Goal: Information Seeking & Learning: Understand process/instructions

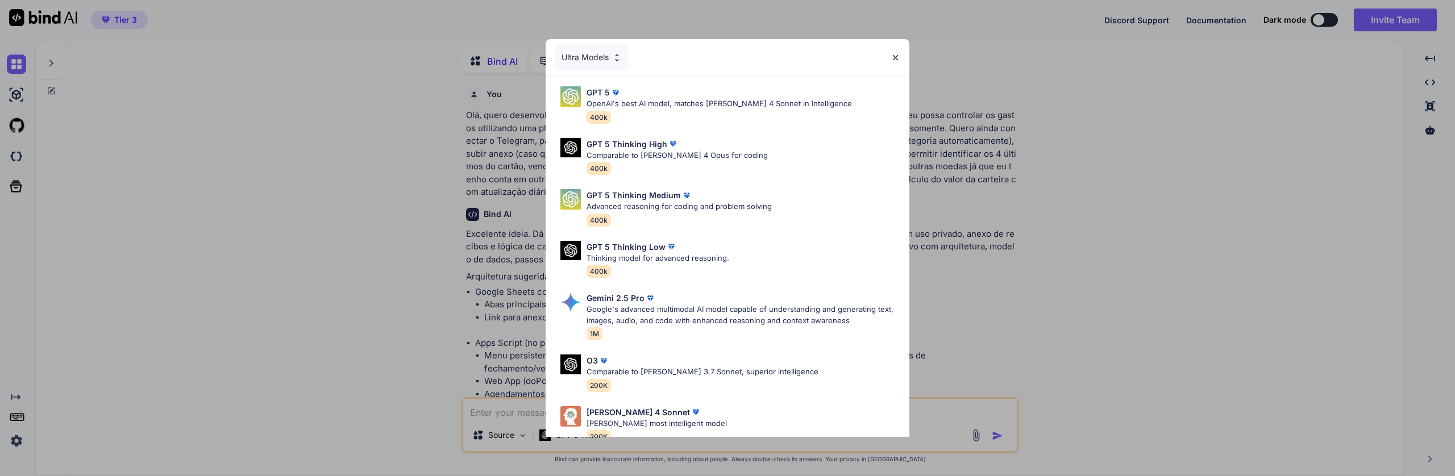
type textarea "x"
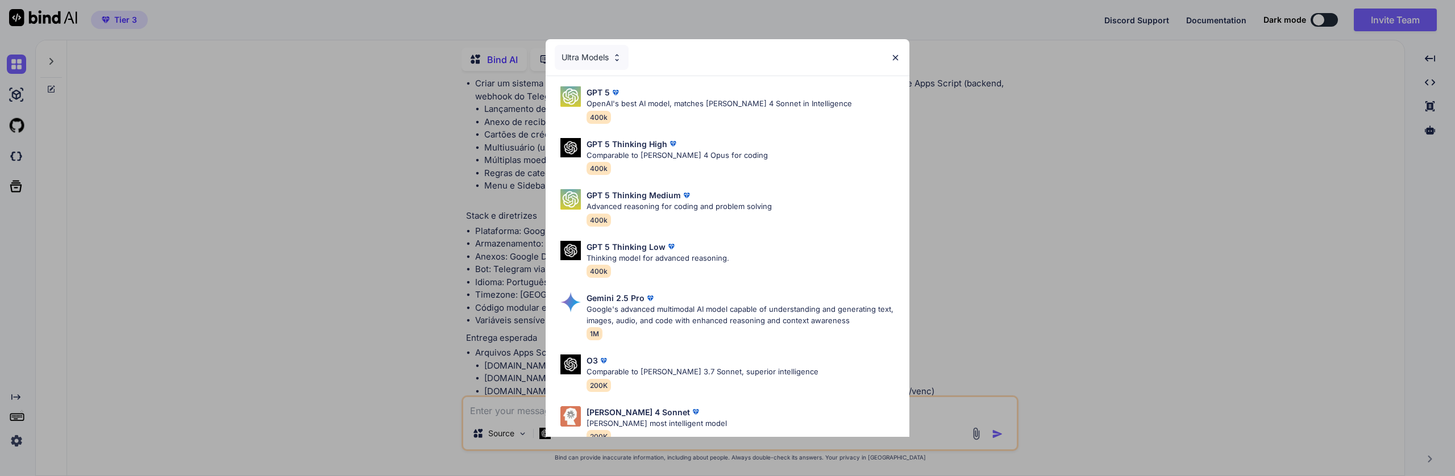
scroll to position [10909, 0]
click at [1228, 251] on div "Ultra Models GPT 5 OpenAI's best AI model, matches Claude 4 Sonnet in Intellige…" at bounding box center [727, 238] width 1455 height 476
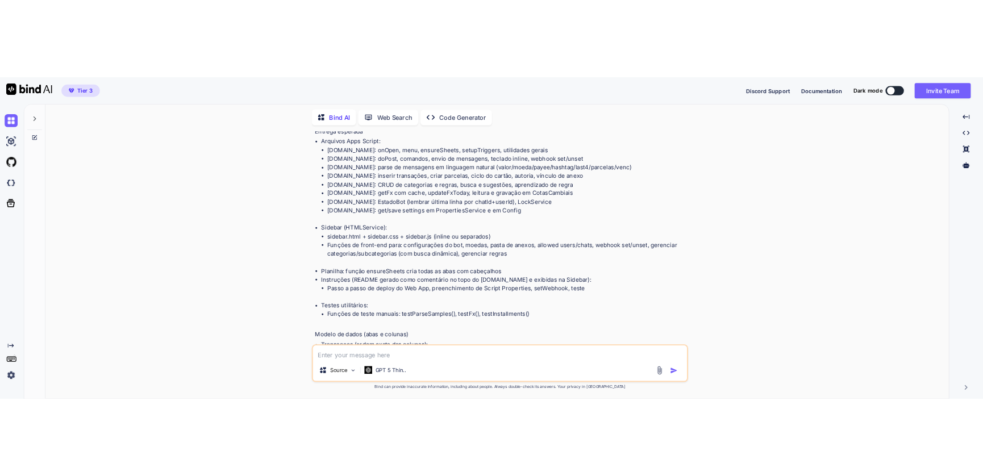
scroll to position [11151, 0]
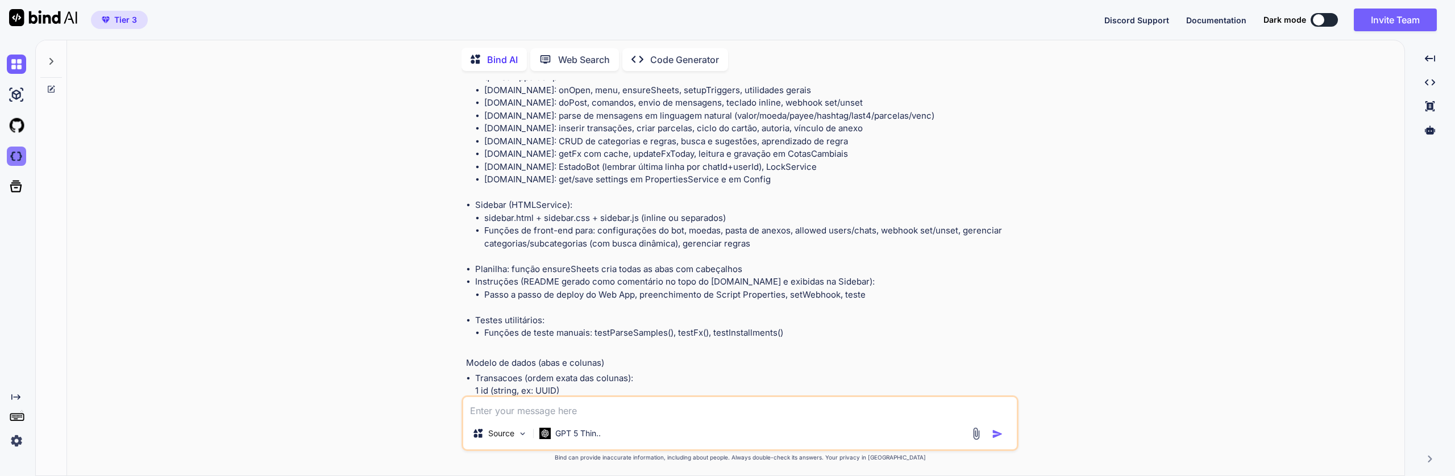
click at [11, 153] on img at bounding box center [16, 156] width 19 height 19
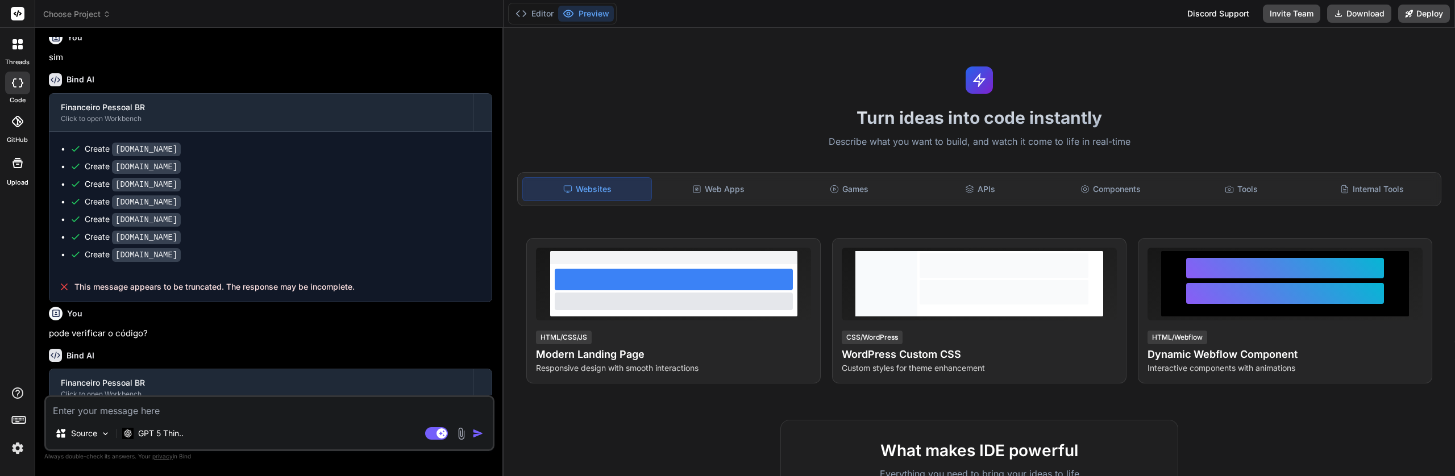
scroll to position [2150, 0]
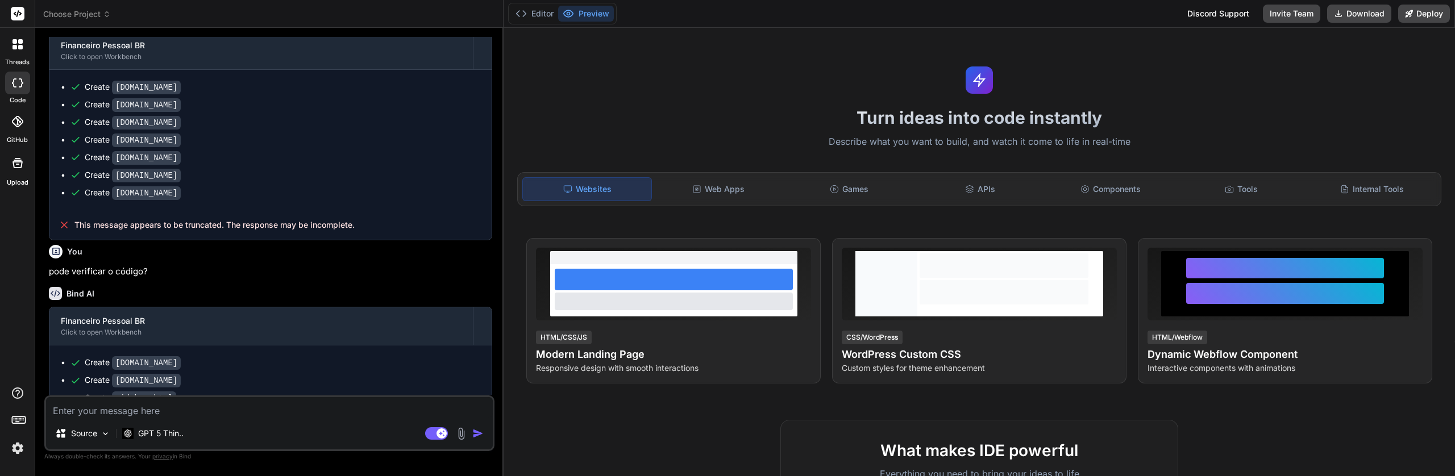
click at [232, 111] on div "Create Settings.gs" at bounding box center [275, 105] width 410 height 12
click at [529, 23] on div "Editor Preview" at bounding box center [562, 14] width 109 height 22
click at [536, 16] on button "Editor" at bounding box center [534, 14] width 47 height 16
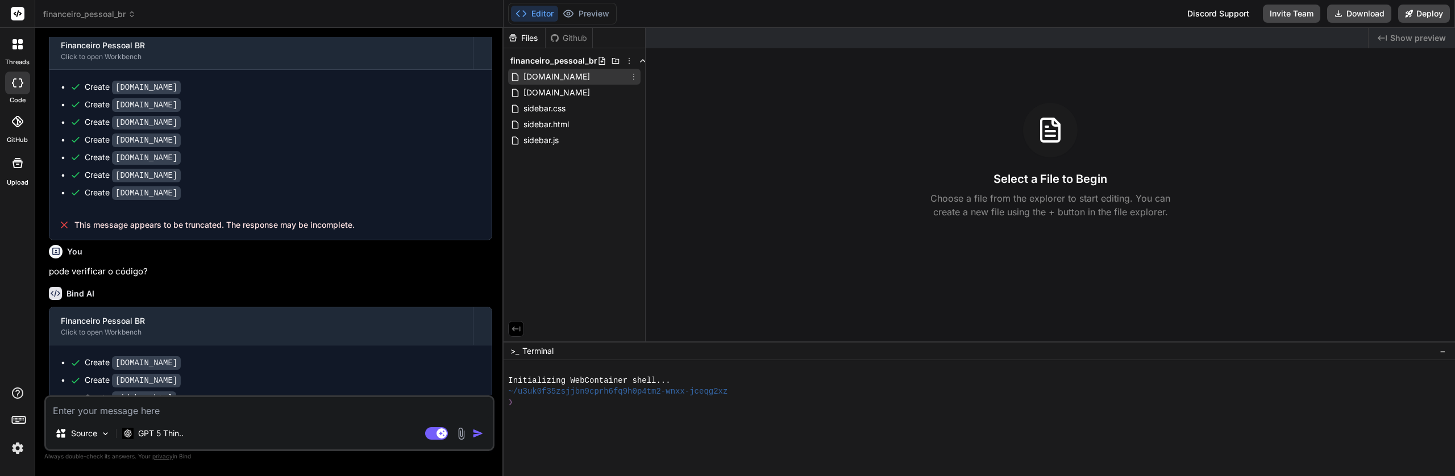
click at [575, 78] on span "CategoriesRules.gs" at bounding box center [556, 77] width 69 height 14
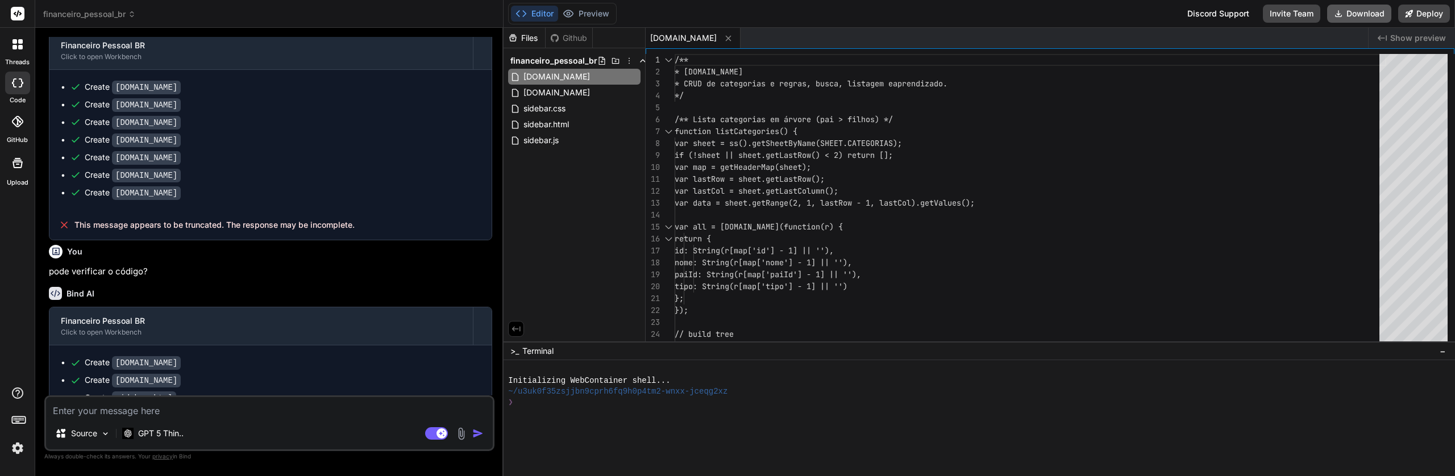
click at [1376, 13] on button "Download" at bounding box center [1359, 14] width 64 height 18
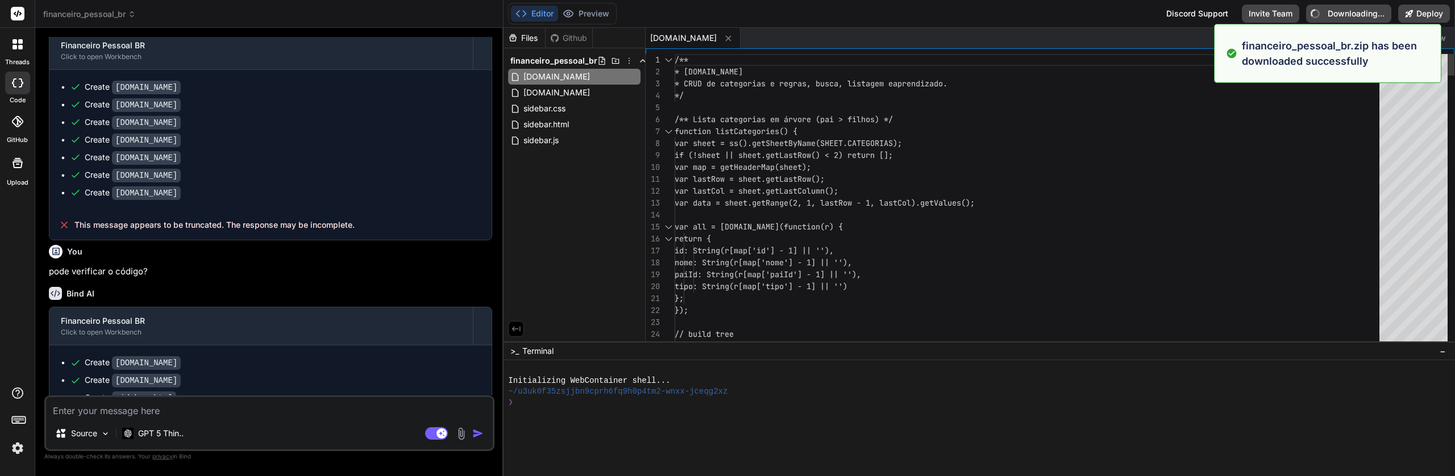
type textarea "x"
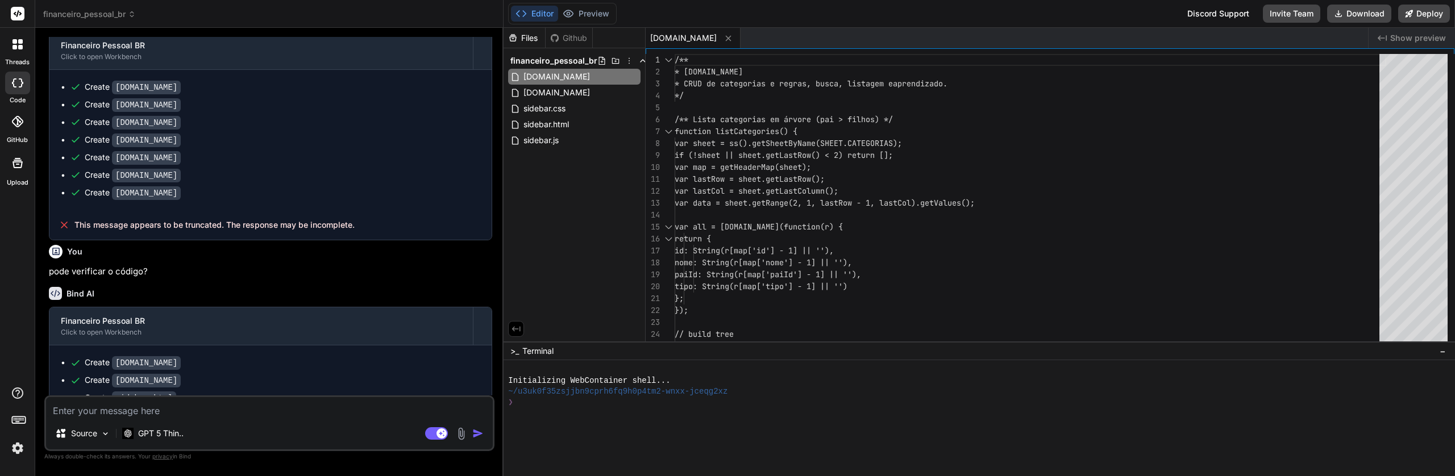
scroll to position [2238, 0]
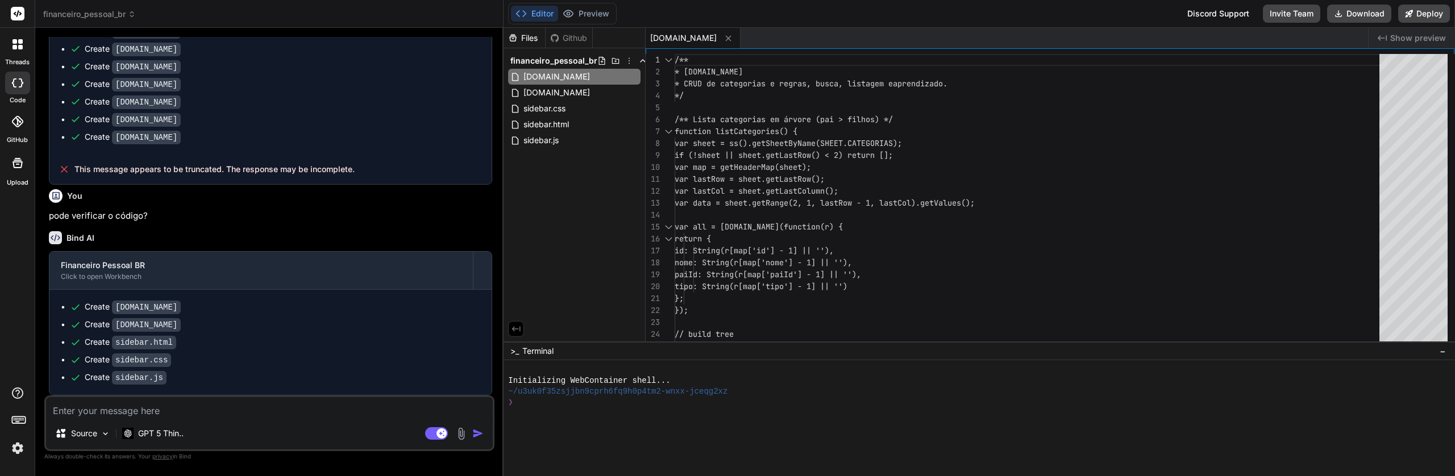
click at [181, 304] on code "CategoriesRules.gs" at bounding box center [146, 308] width 69 height 14
click at [554, 91] on div "FX.gs" at bounding box center [574, 93] width 132 height 16
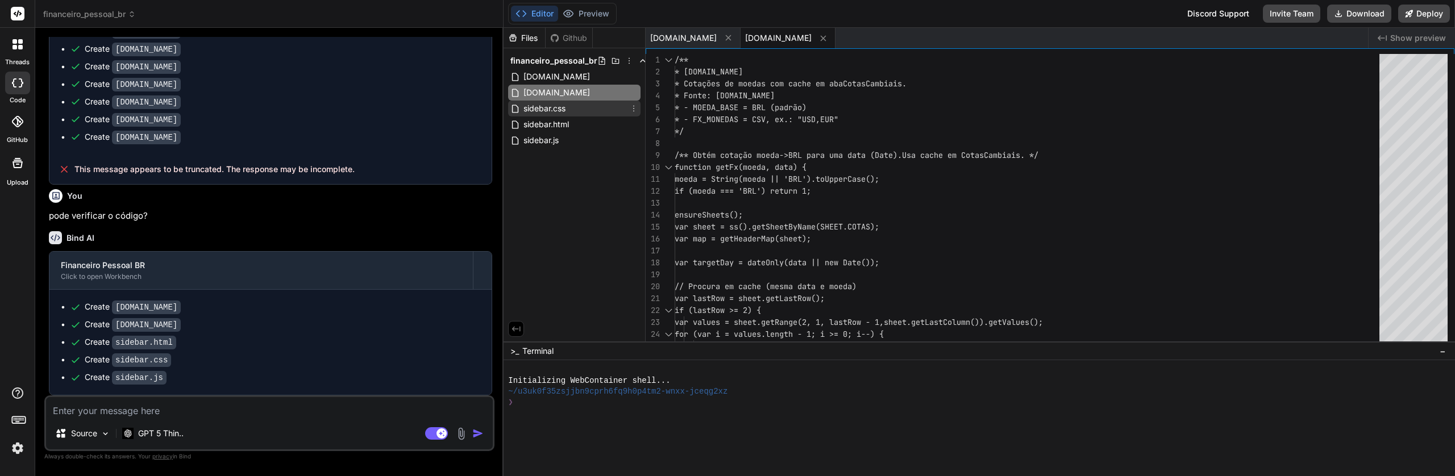
click at [550, 111] on span "sidebar.css" at bounding box center [544, 109] width 44 height 14
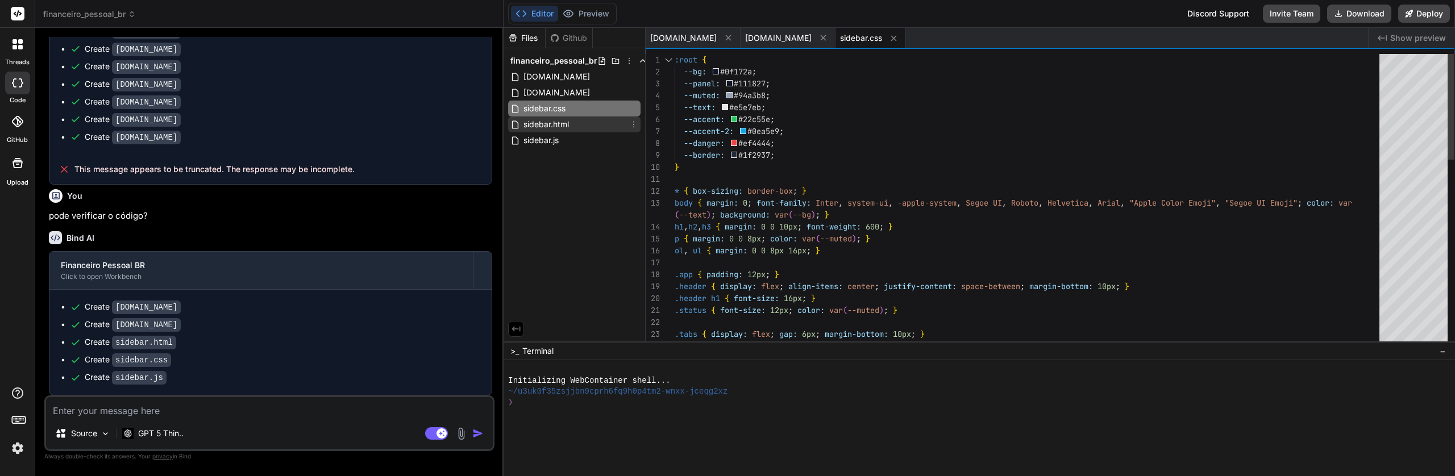
click at [547, 122] on span "sidebar.html" at bounding box center [546, 125] width 48 height 14
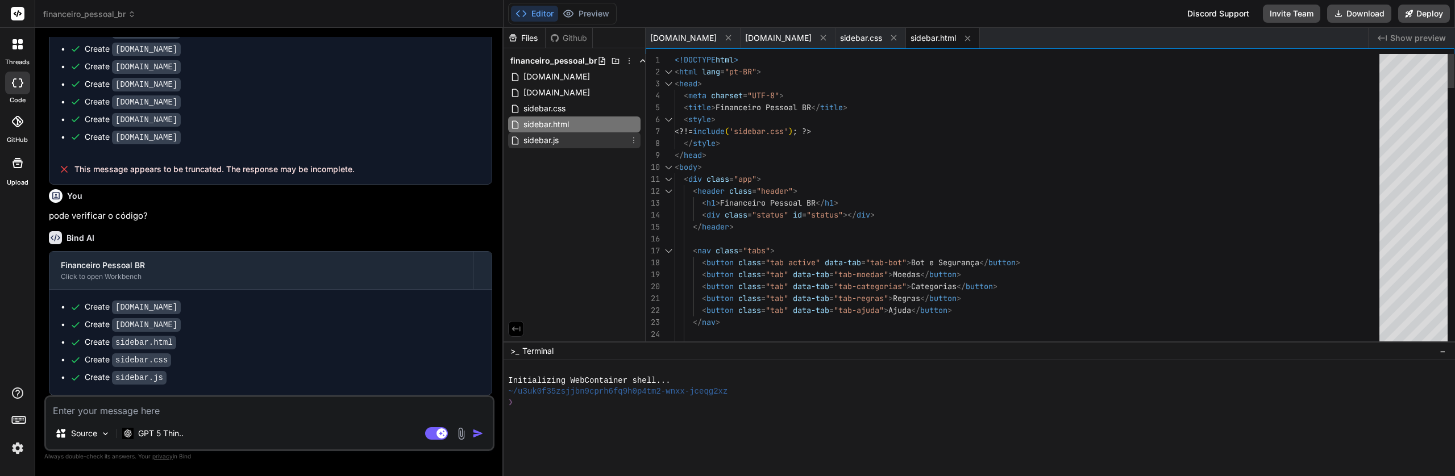
click at [545, 146] on span "sidebar.js" at bounding box center [541, 141] width 38 height 14
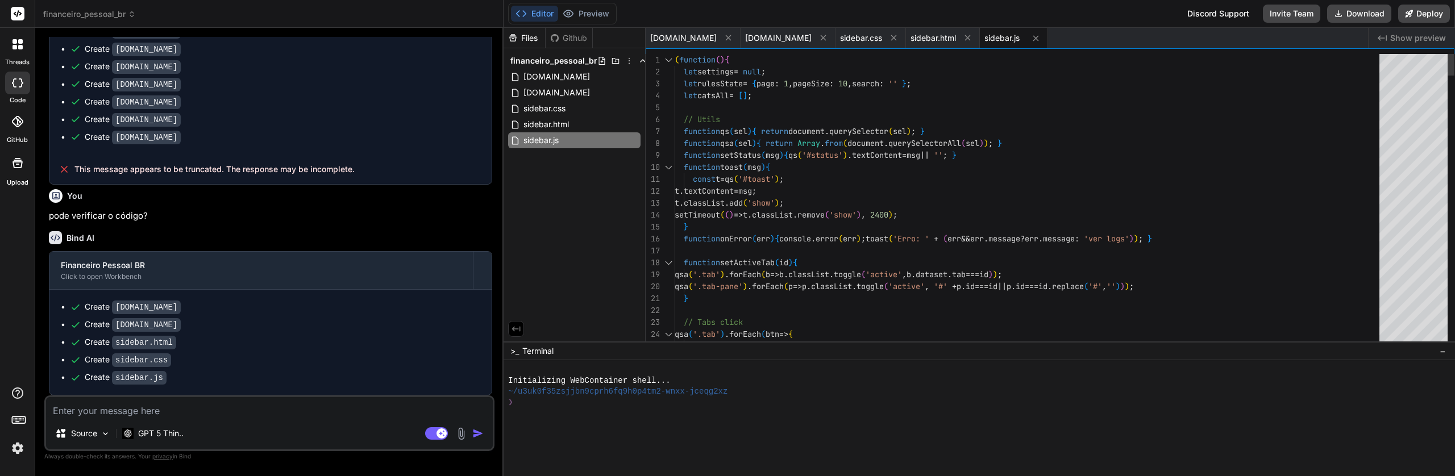
click at [545, 171] on div "Files Github financeiro_pessoal_br CategoriesRules.gs FX.gs sidebar.css sidebar…" at bounding box center [575, 185] width 142 height 314
click at [551, 85] on div "FX.gs" at bounding box center [574, 93] width 132 height 16
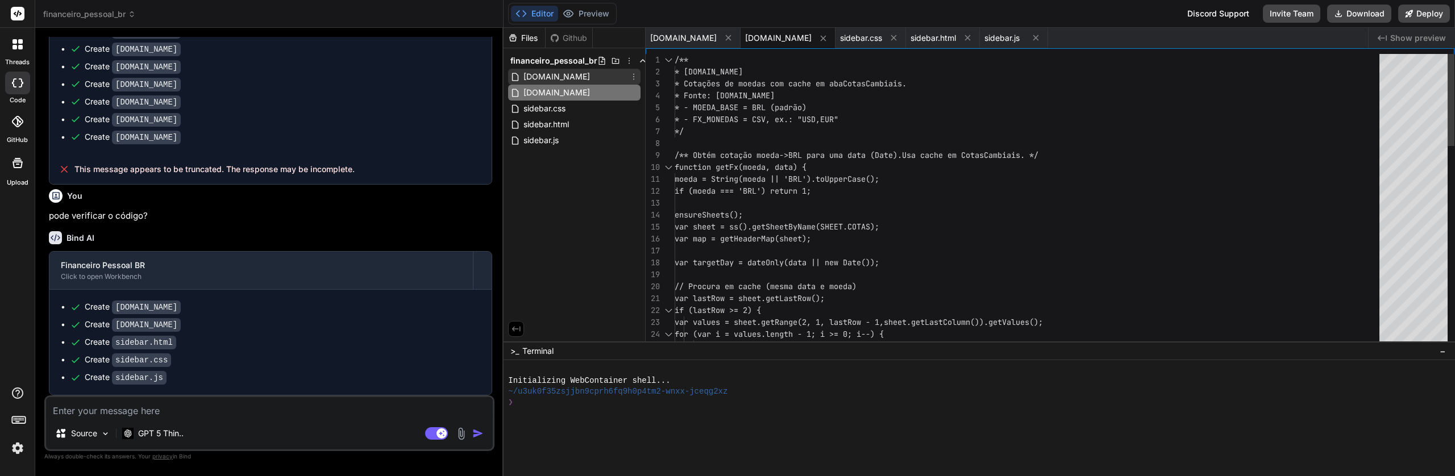
click at [551, 74] on span "CategoriesRules.gs" at bounding box center [556, 77] width 69 height 14
type textarea "var value = range ? String(range.getDisplayValue() || '').trim() : ''; if (!val…"
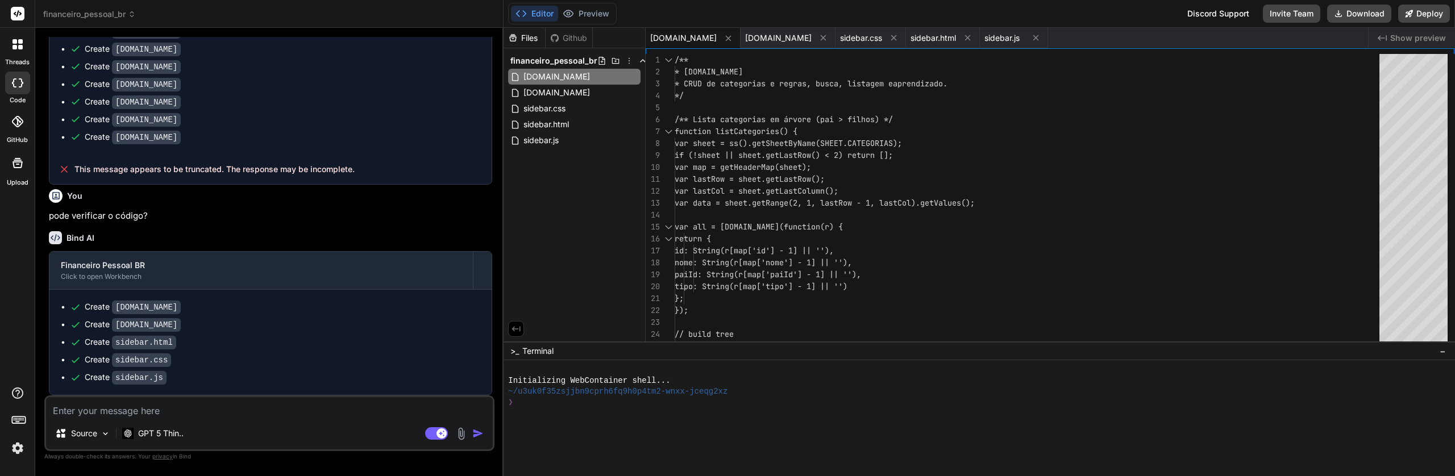
click at [22, 447] on img at bounding box center [17, 448] width 19 height 19
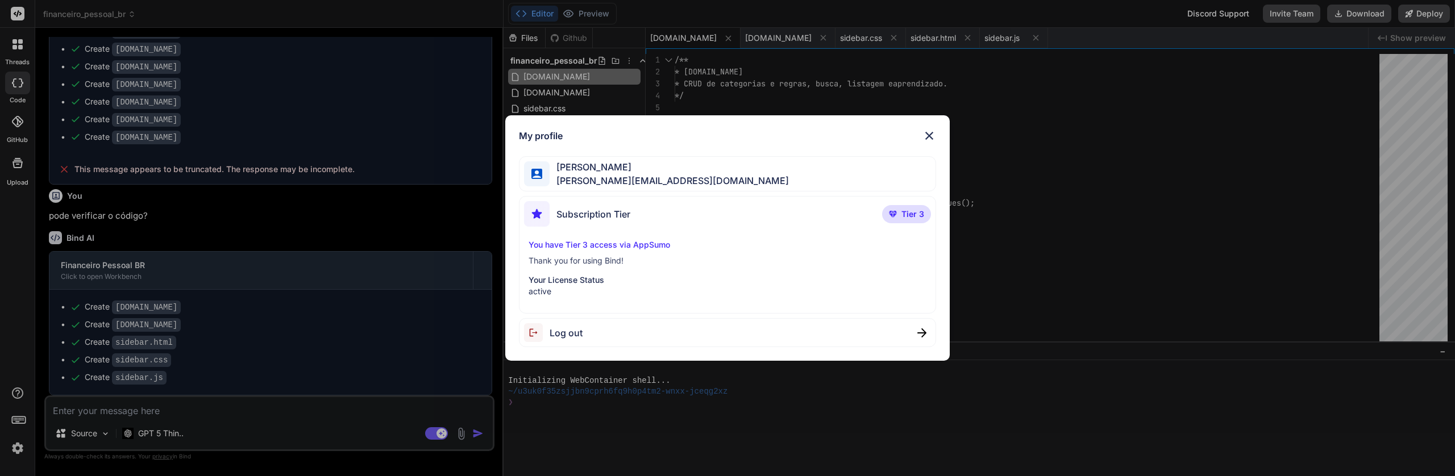
click at [34, 293] on div "My profile Leonardo Wolff leonardo@eikonikos.com Subscription Tier Tier 3 You h…" at bounding box center [727, 238] width 1455 height 476
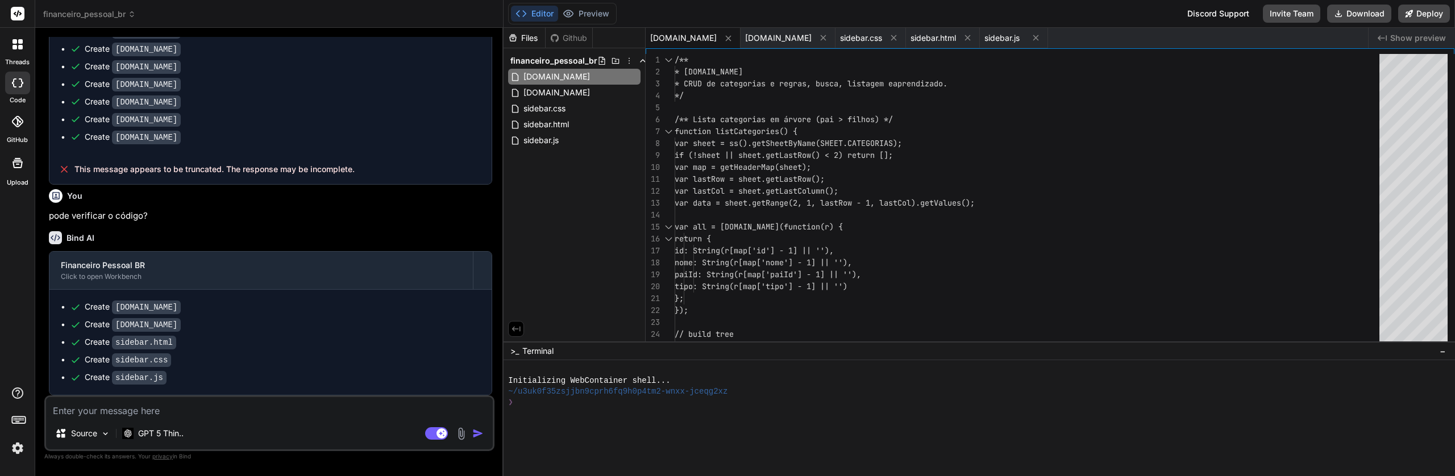
click at [20, 12] on rect at bounding box center [18, 14] width 14 height 14
click at [17, 15] on icon at bounding box center [18, 13] width 9 height 7
click at [10, 449] on img at bounding box center [17, 448] width 19 height 19
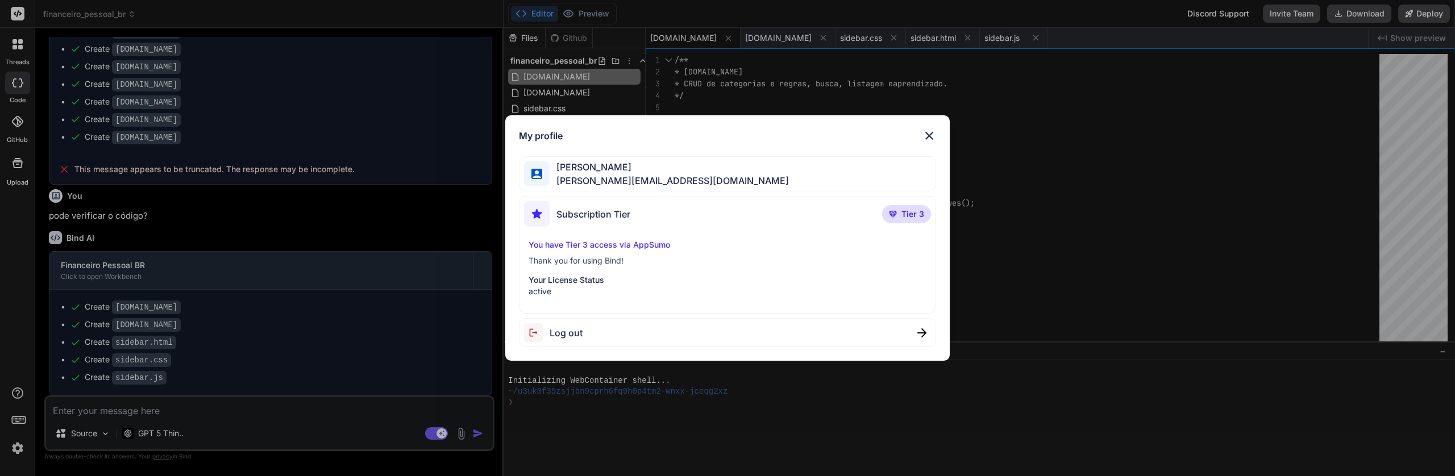
click at [11, 450] on div "My profile Leonardo Wolff leonardo@eikonikos.com Subscription Tier Tier 3 You h…" at bounding box center [727, 238] width 1455 height 476
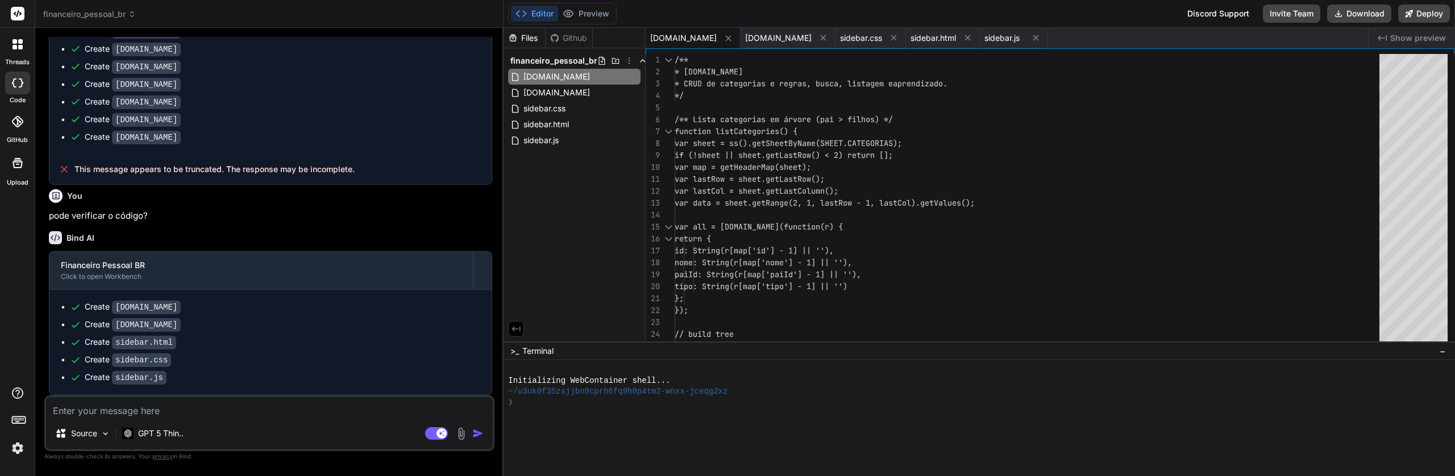
click at [20, 165] on icon at bounding box center [18, 163] width 14 height 14
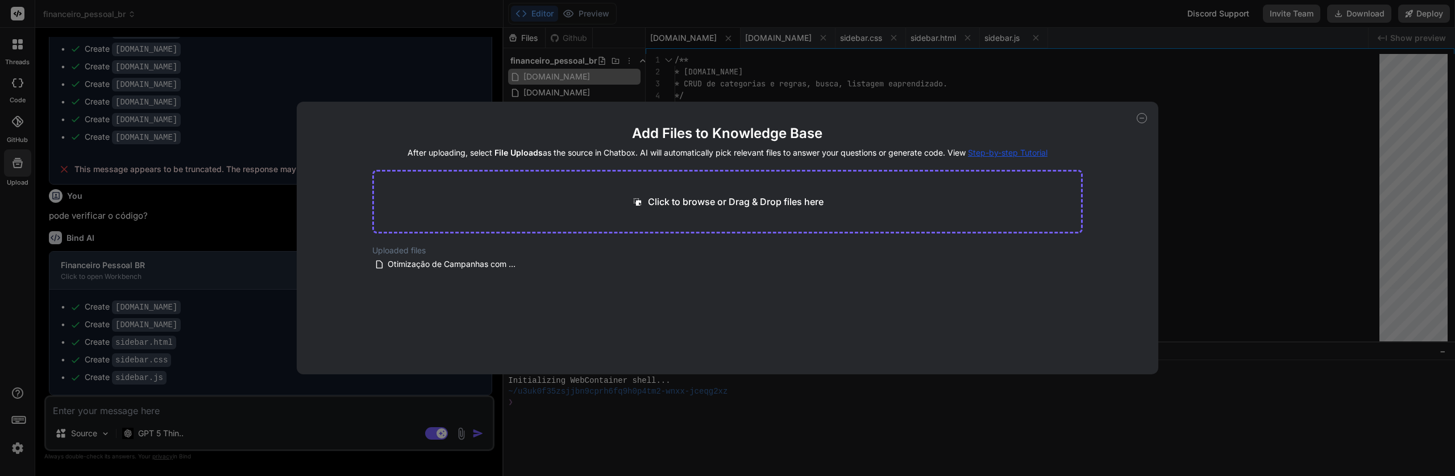
click at [10, 106] on div "Add Files to Knowledge Base After uploading, select File Uploads as the source …" at bounding box center [727, 238] width 1455 height 476
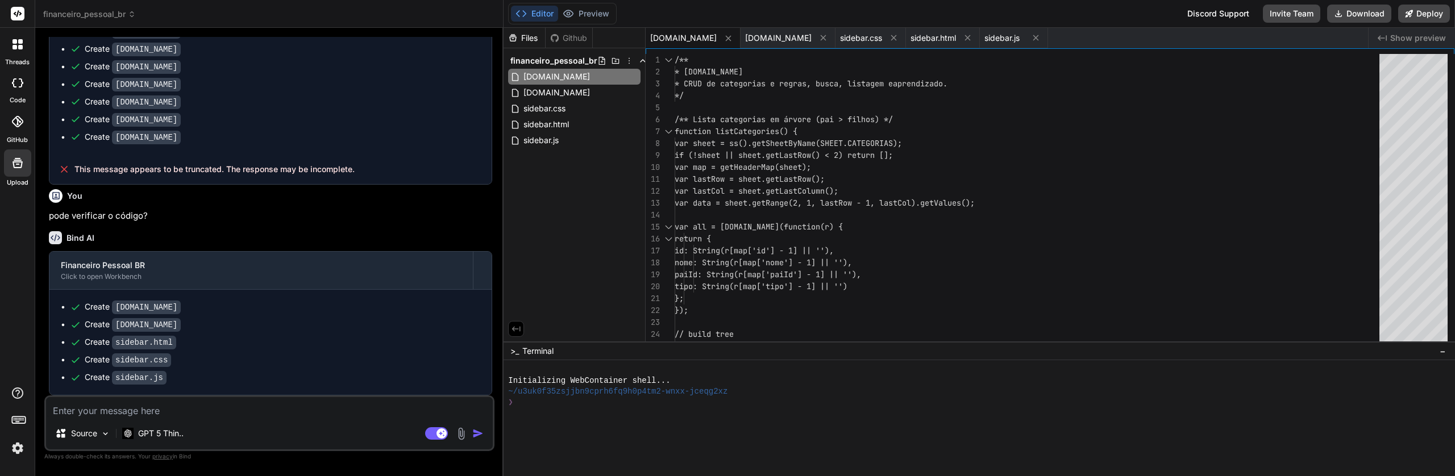
click at [17, 123] on icon at bounding box center [16, 121] width 11 height 11
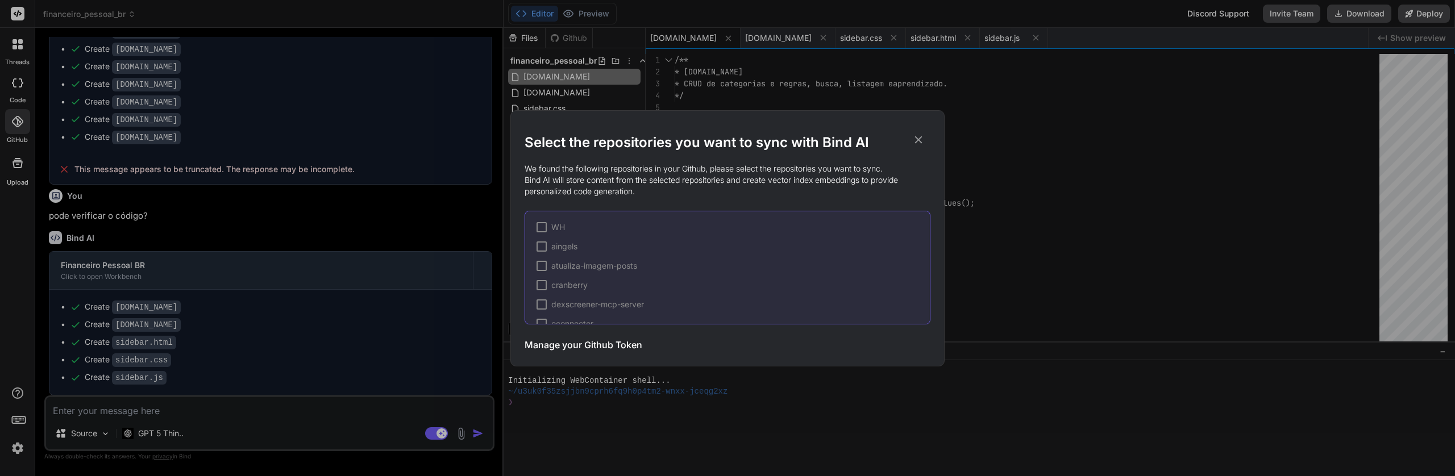
click at [10, 94] on div "Select the repositories you want to sync with Bind AI We found the following re…" at bounding box center [727, 238] width 1455 height 476
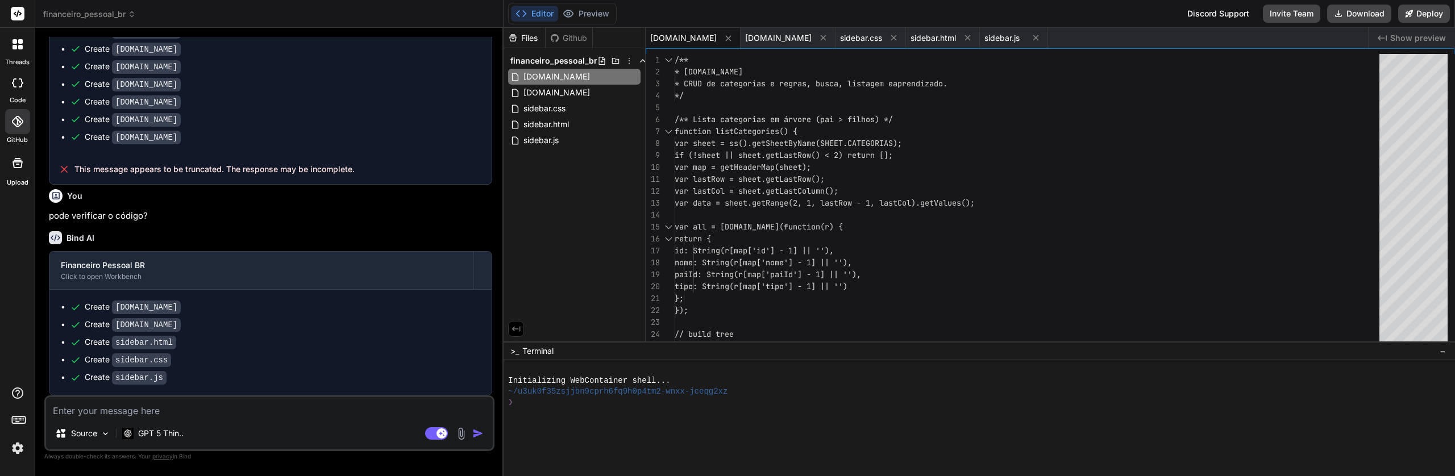
click at [13, 85] on icon at bounding box center [14, 82] width 5 height 9
type textarea "x"
click at [19, 55] on div at bounding box center [18, 44] width 24 height 24
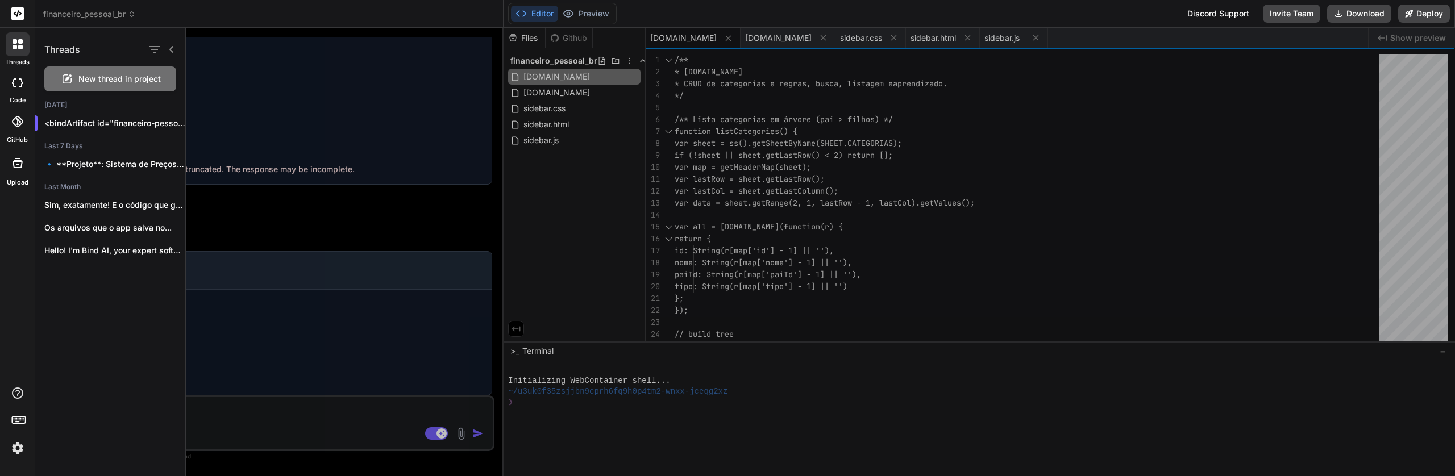
click at [22, 13] on rect at bounding box center [18, 14] width 14 height 14
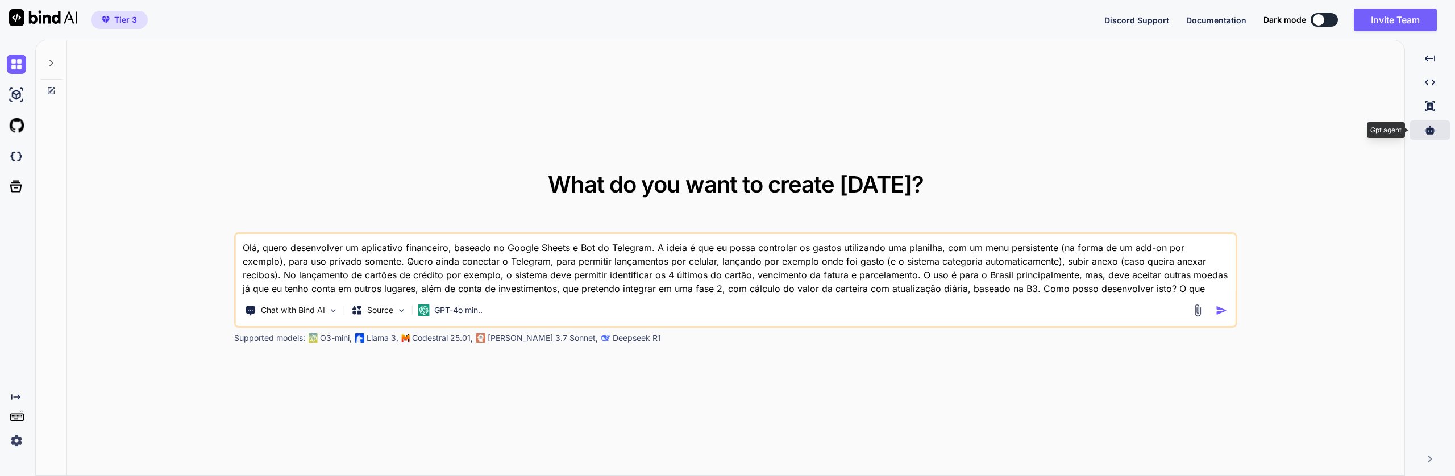
type textarea "x"
click at [16, 393] on icon "Created with Pixso." at bounding box center [15, 397] width 9 height 9
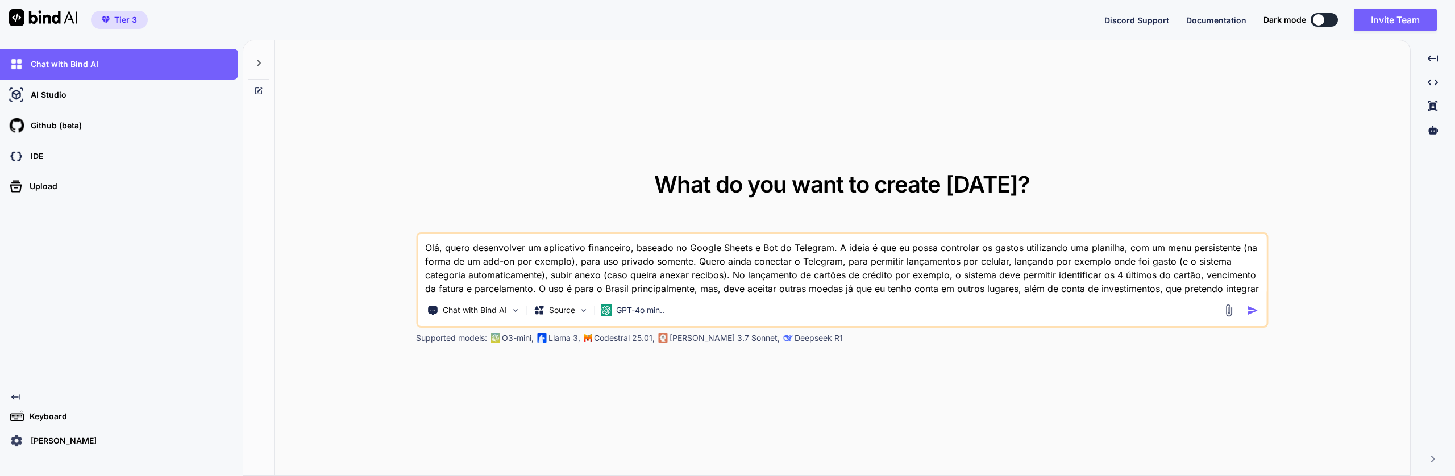
click at [17, 438] on img at bounding box center [16, 440] width 19 height 19
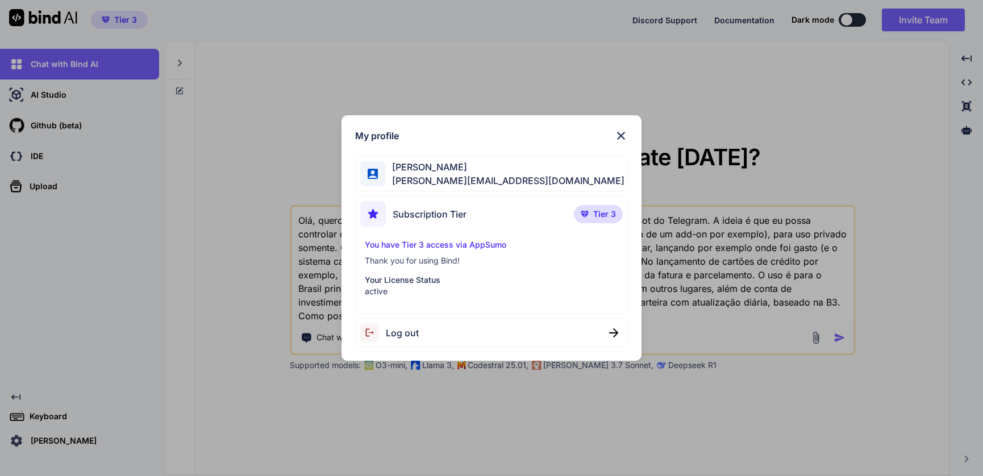
click at [626, 132] on img at bounding box center [622, 136] width 14 height 14
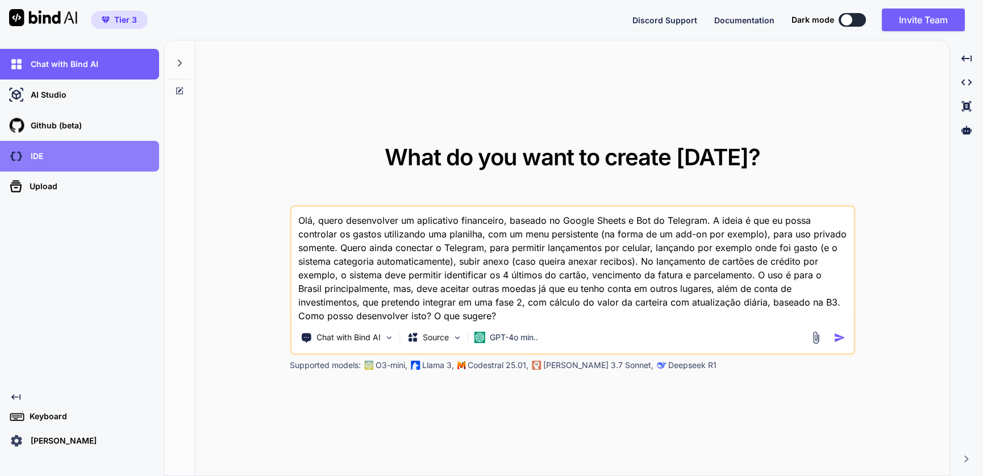
click at [92, 152] on div "IDE" at bounding box center [83, 156] width 152 height 19
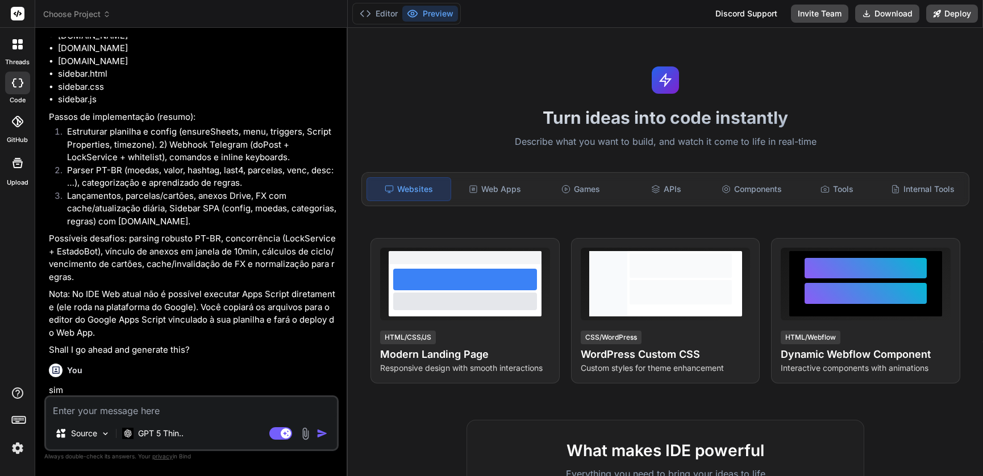
type textarea "x"
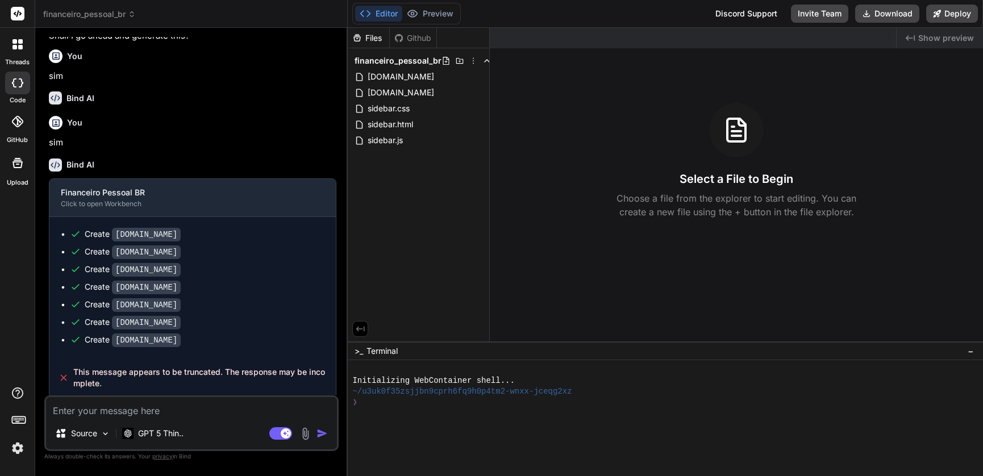
scroll to position [2956, 0]
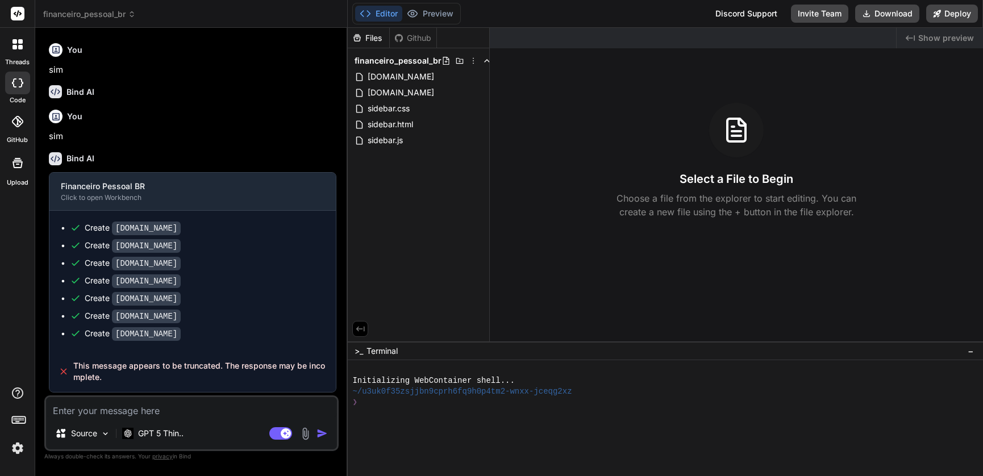
click at [142, 416] on textarea at bounding box center [191, 407] width 291 height 20
type textarea "C"
type textarea "x"
type textarea "Co"
type textarea "x"
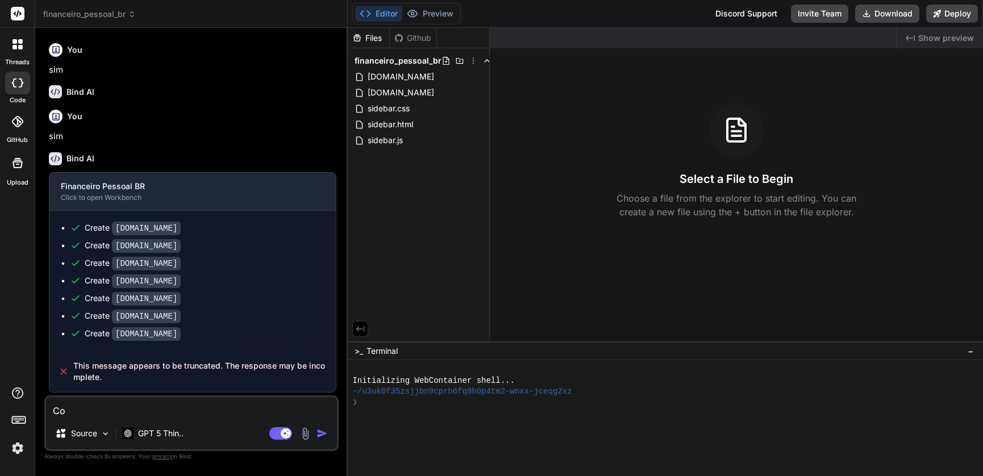
type textarea "Com"
type textarea "x"
type textarea "Como"
type textarea "x"
type textarea "Como"
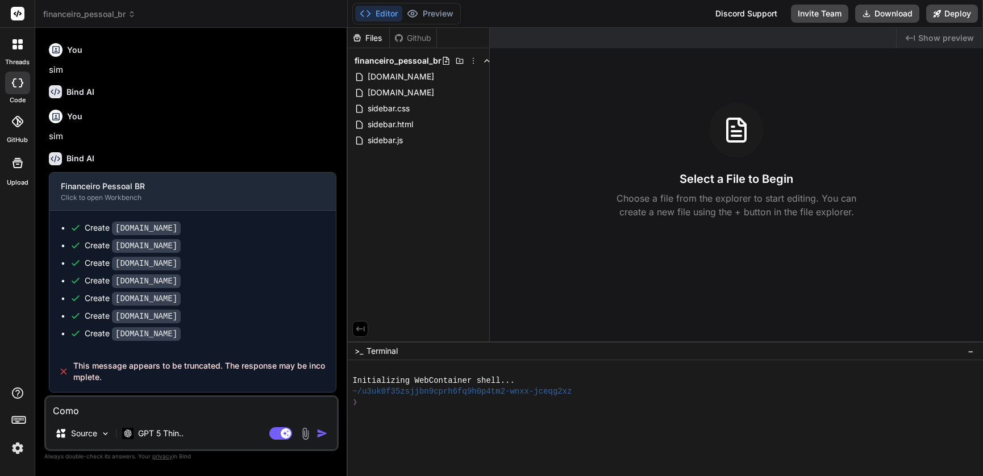
type textarea "x"
type textarea "Como i"
type textarea "x"
type textarea "Como in"
type textarea "x"
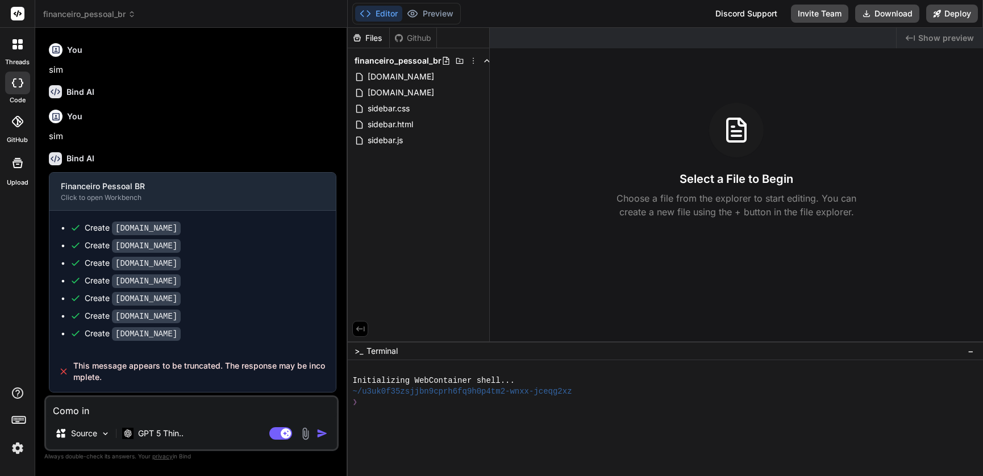
type textarea "Como ins"
type textarea "x"
type textarea "Como inst"
type textarea "x"
type textarea "Como insta"
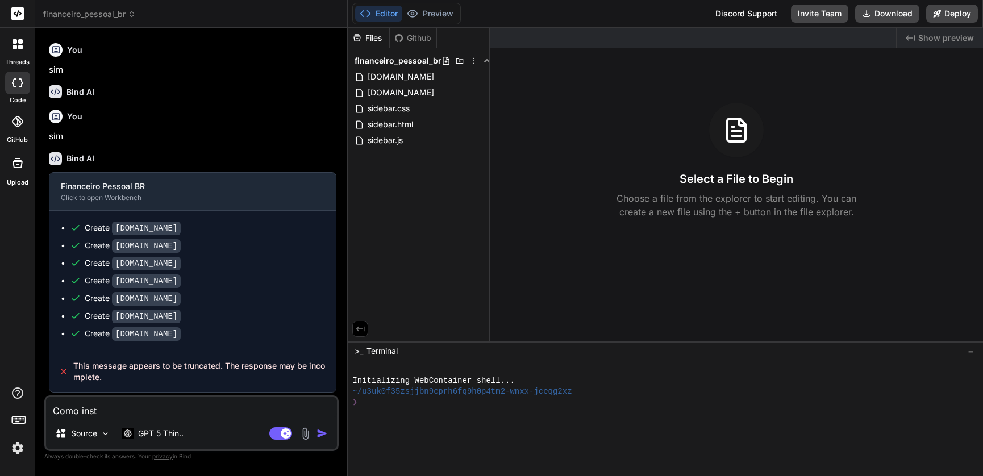
type textarea "x"
type textarea "Como instal"
type textarea "x"
type textarea "Como instalo"
type textarea "x"
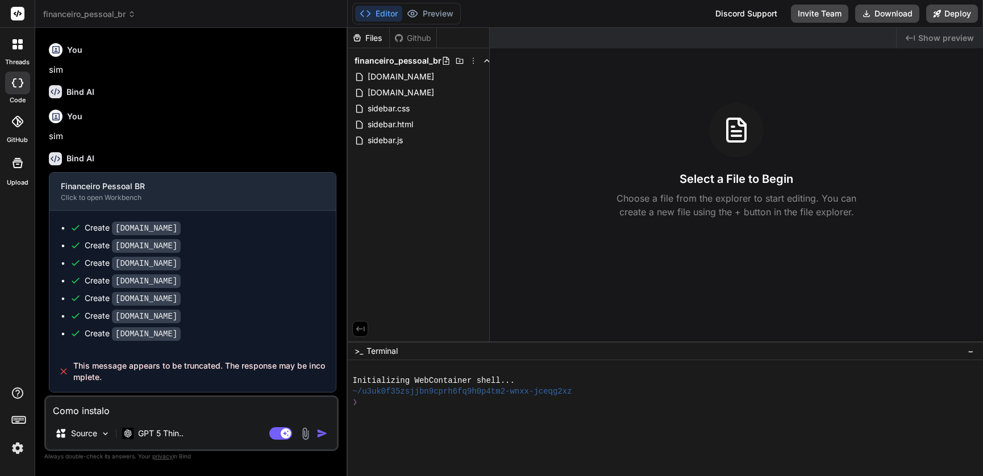
type textarea "Como instalo"
type textarea "x"
type textarea "Como instalo i"
type textarea "x"
type textarea "Como instalo"
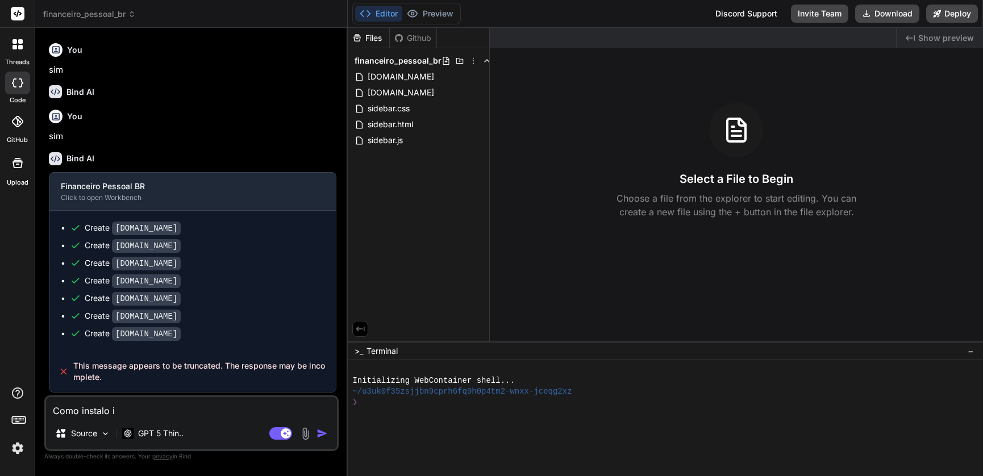
type textarea "x"
type textarea "Como instalo o"
type textarea "x"
type textarea "Como instalo o"
type textarea "x"
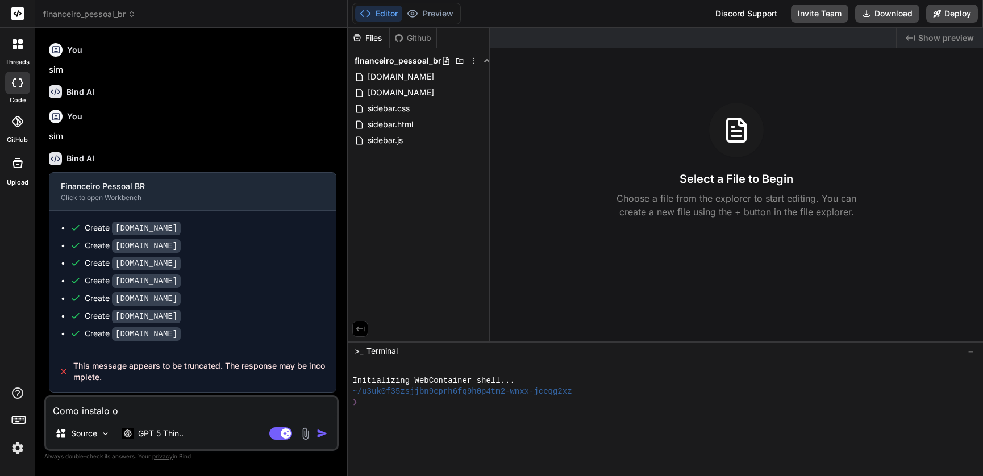
type textarea "Como instalo o c"
type textarea "x"
type textarea "Como instalo o c'"
type textarea "x"
type textarea "Como instalo o có"
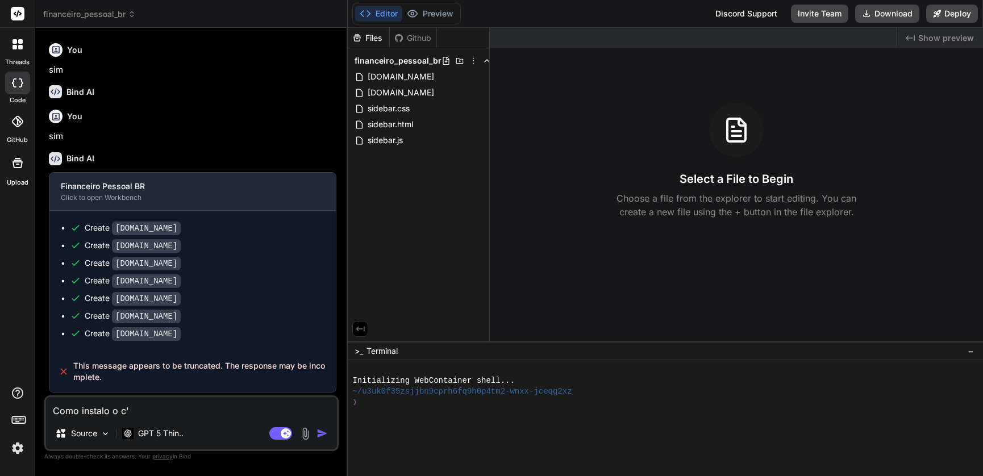
type textarea "x"
type textarea "Como instalo o cód"
type textarea "x"
type textarea "Como instalo o códi"
type textarea "x"
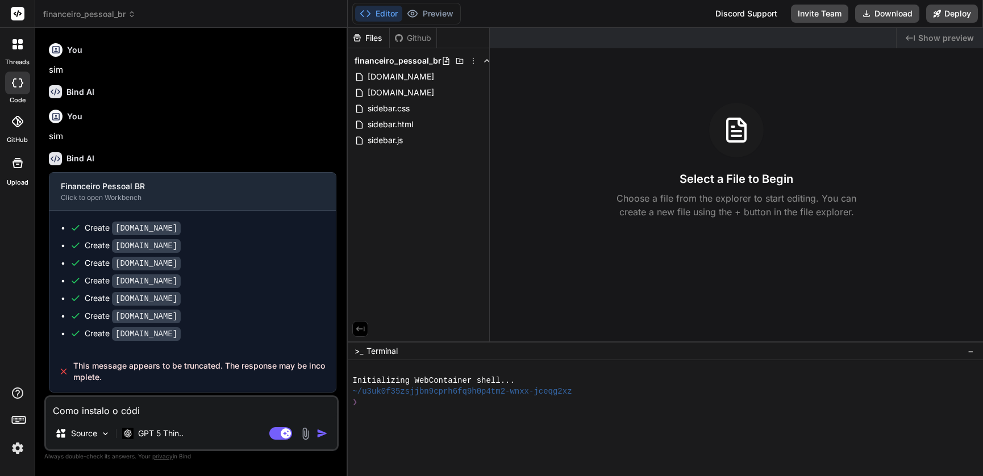
type textarea "Como instalo o códig"
type textarea "x"
type textarea "Como instalo o código"
type textarea "x"
type textarea "Como instalo o código?"
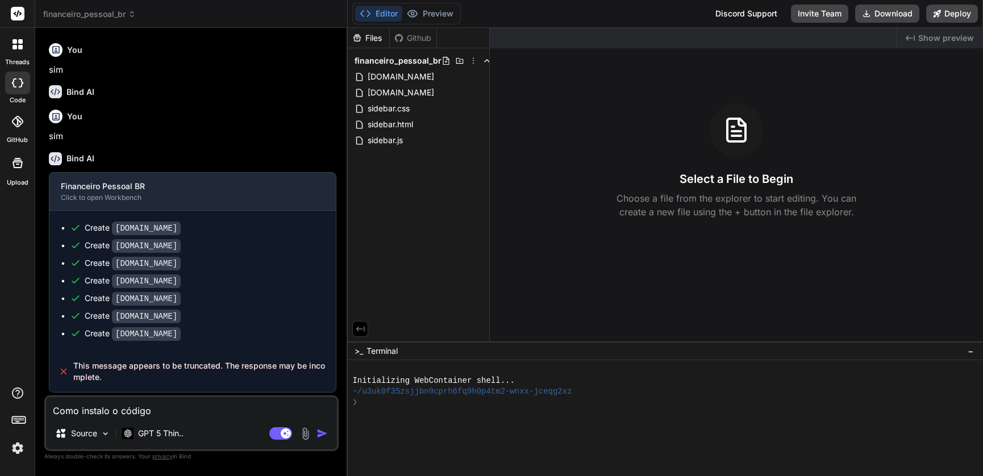
type textarea "x"
type textarea "Como instalo o código?"
type textarea "x"
type textarea "Como instalo o código? E"
type textarea "x"
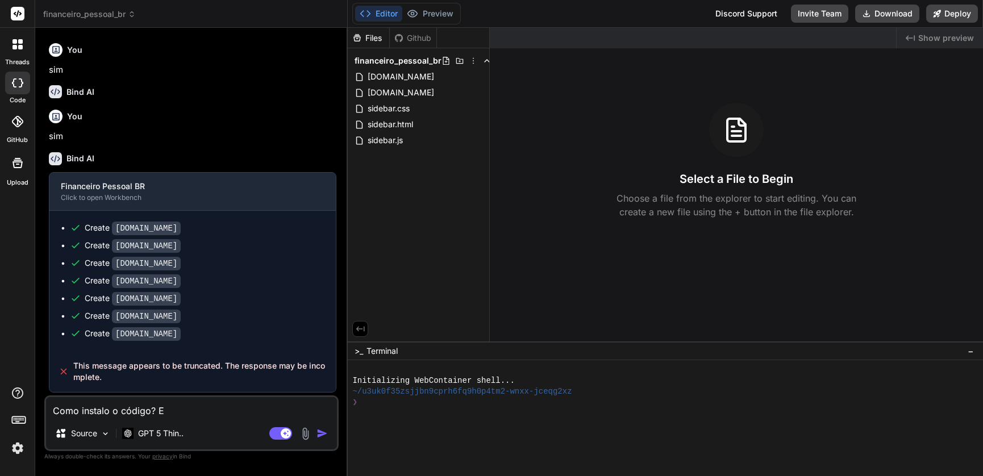
type textarea "Como instalo o código? Es"
type textarea "x"
type textarea "Como instalo o código? Est"
type textarea "x"
type textarea "Como instalo o código? Est'"
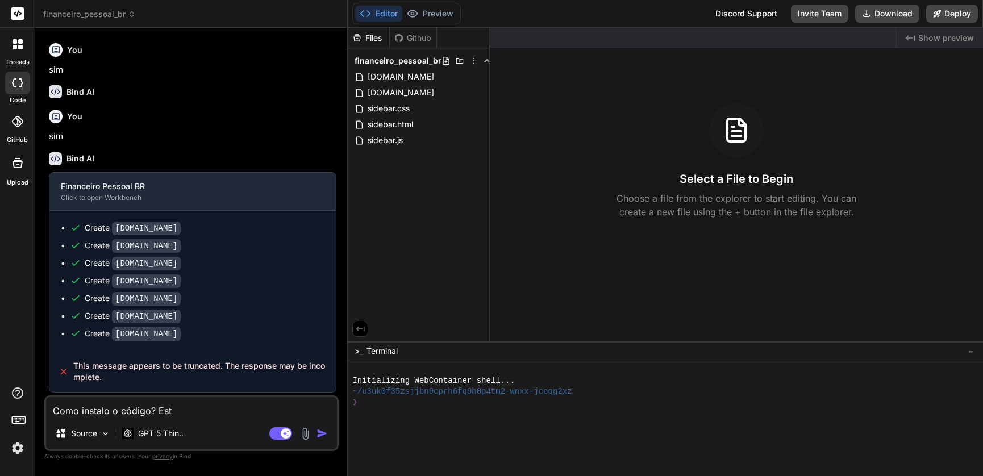
type textarea "x"
type textarea "Como instalo o código? Está"
type textarea "x"
type textarea "Como instalo o código? Está"
type textarea "x"
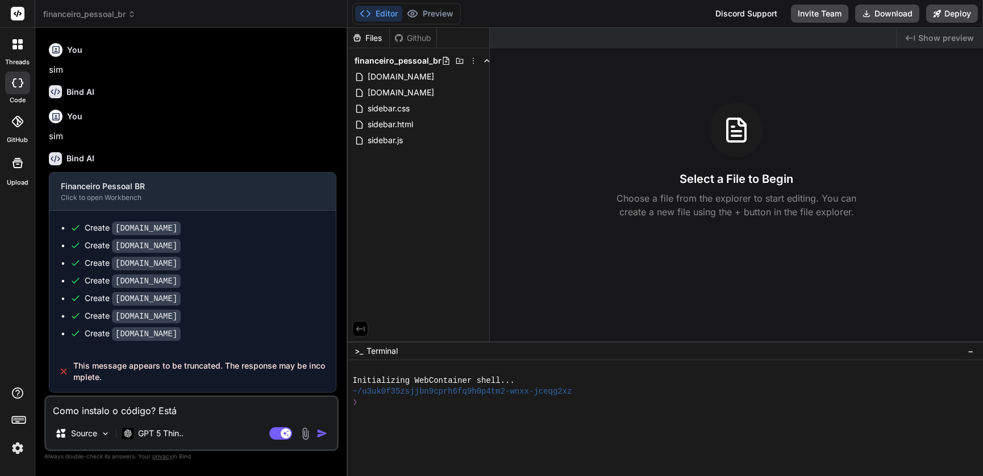
type textarea "Como instalo o código? Está f"
type textarea "x"
type textarea "Como instalo o código? Está fi"
type textarea "x"
type textarea "Como instalo o código? Está fin"
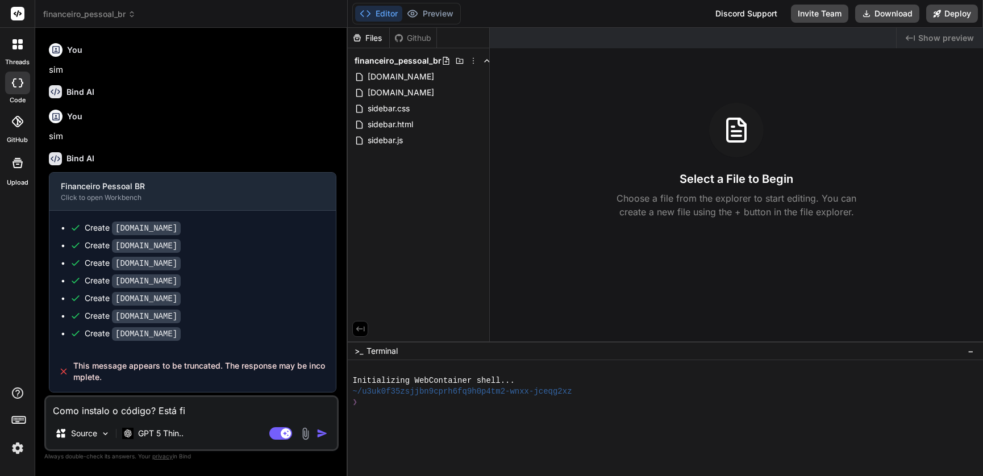
type textarea "x"
type textarea "Como instalo o código? Está fina"
type textarea "x"
type textarea "Como instalo o código? Está final"
type textarea "x"
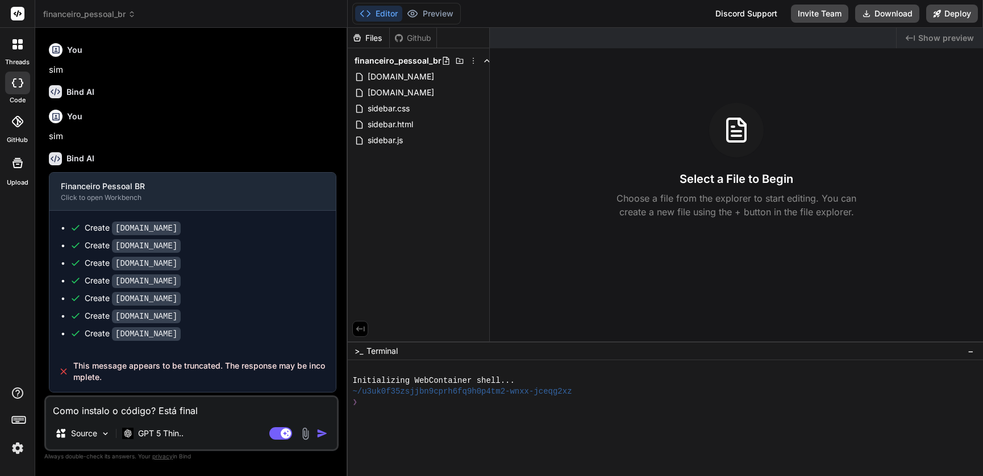
type textarea "Como instalo o código? Está finali"
type textarea "x"
type textarea "Como instalo o código? Está finaliz"
type textarea "x"
type textarea "Como instalo o código? Está finaliza"
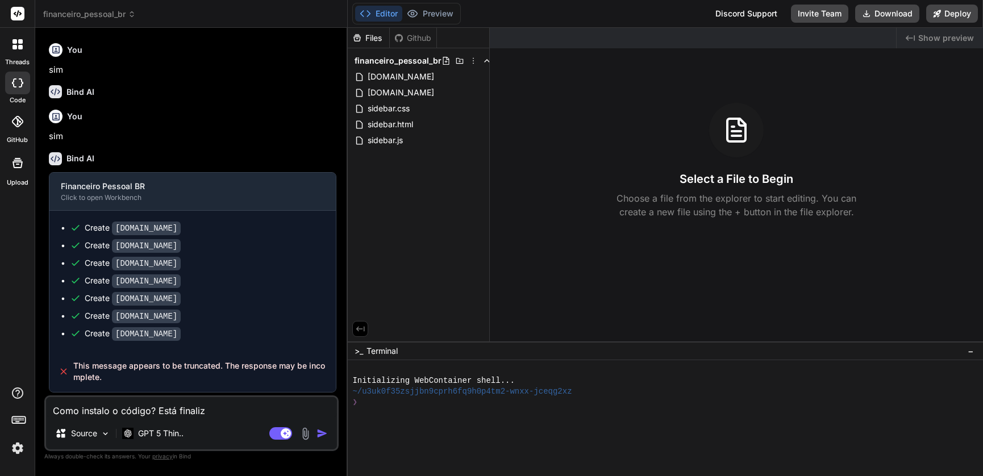
type textarea "x"
type textarea "Como instalo o código? Está finalizan"
type textarea "x"
type textarea "Como instalo o código? Está finalizand"
type textarea "x"
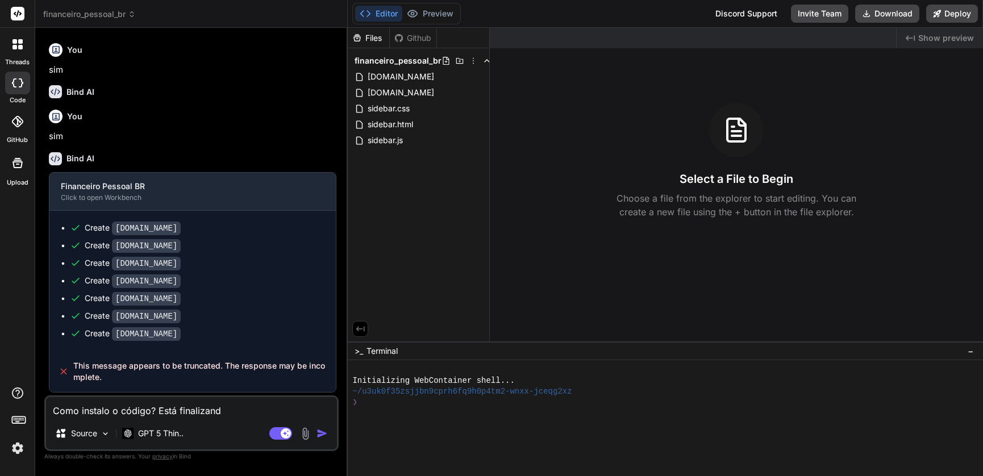
type textarea "Como instalo o código? Está finalizando"
type textarea "x"
type textarea "Como instalo o código? Está finalizando?"
type textarea "x"
type textarea "Como instalo o código? Está finalizando"
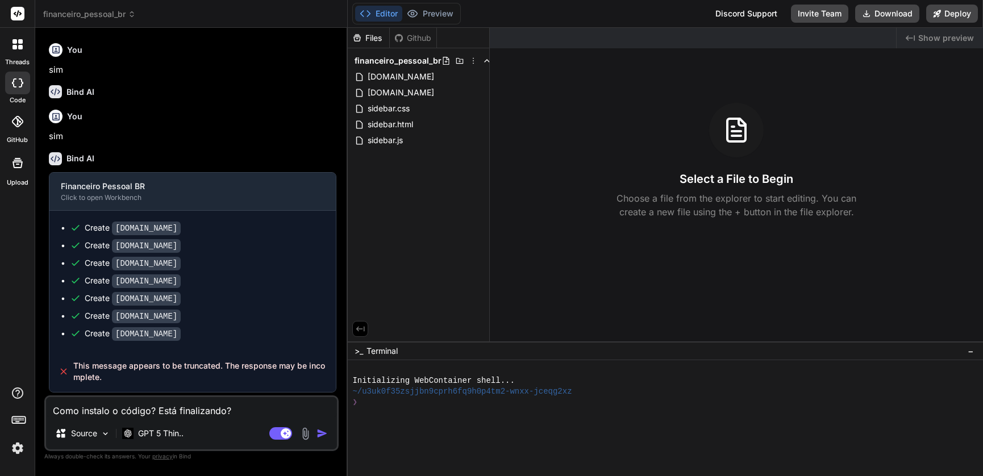
type textarea "x"
type textarea "Como instalo o código? Está finalizand"
type textarea "x"
type textarea "Como instalo o código? Está finalizan"
type textarea "x"
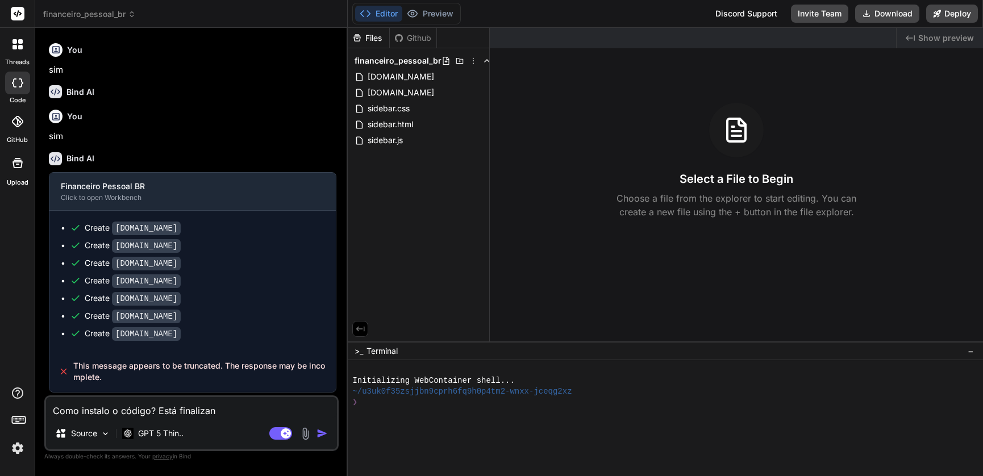
type textarea "Como instalo o código? Está finaliza"
type textarea "x"
type textarea "Como instalo o código? Está finalizad"
type textarea "x"
type textarea "Como instalo o código? Está finalizado"
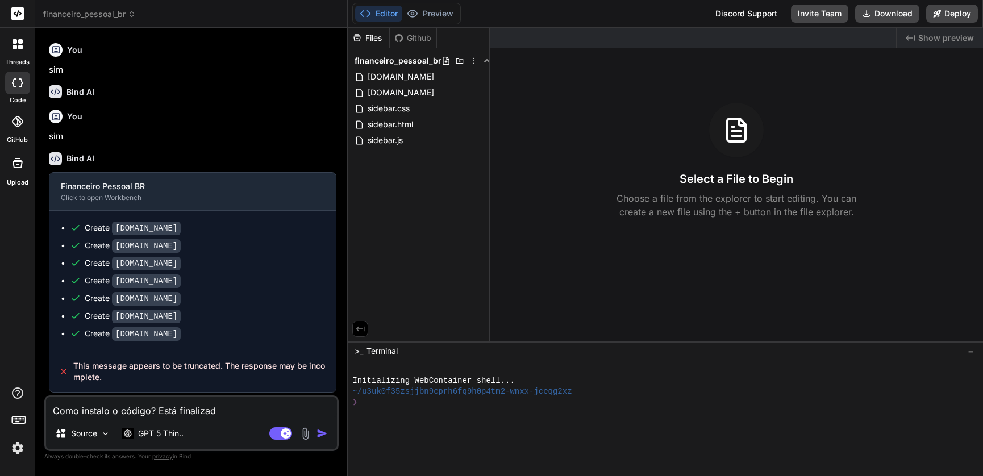
type textarea "x"
type textarea "Como instalo o código? Está finalizado?"
type textarea "x"
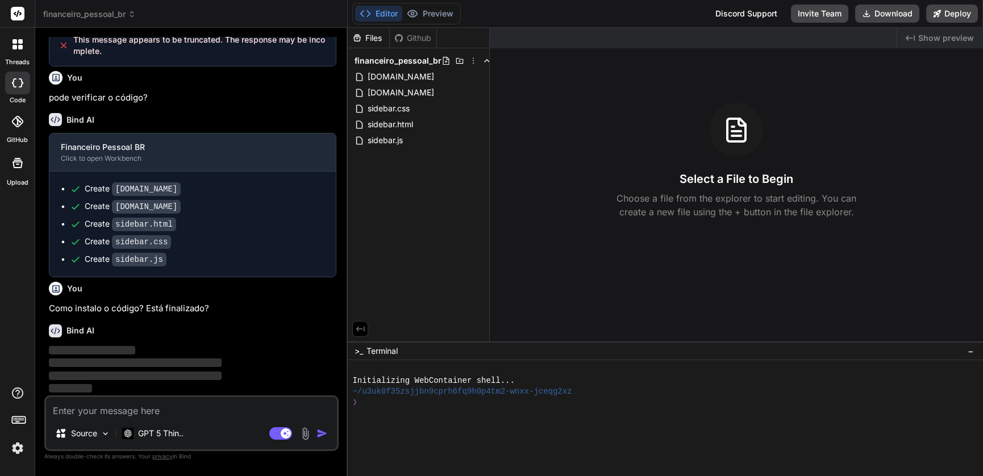
scroll to position [3313, 0]
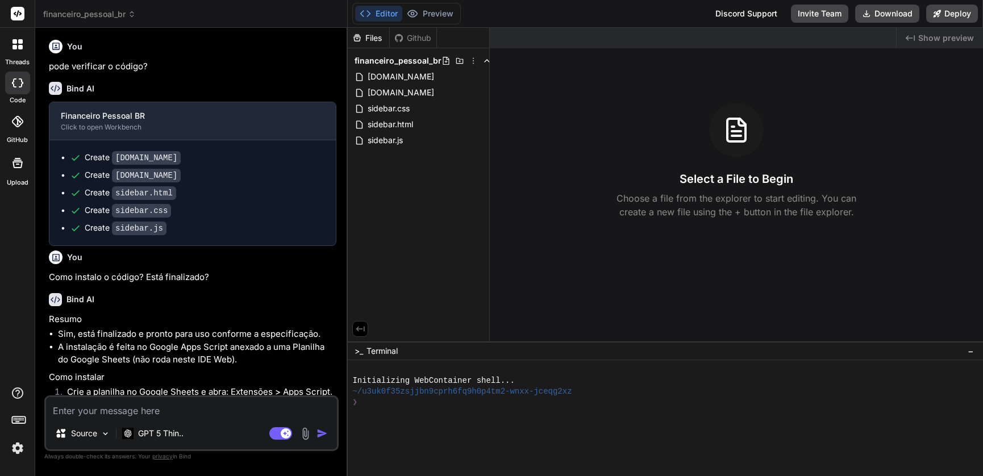
type textarea "x"
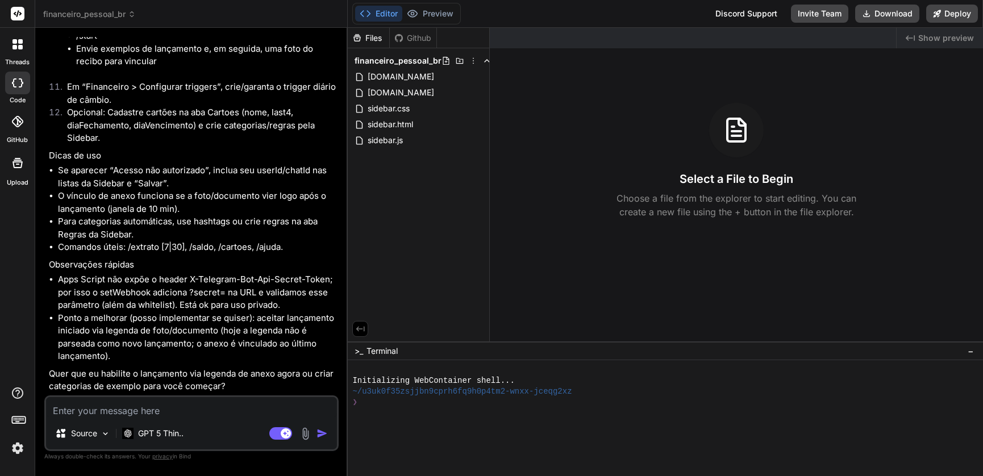
scroll to position [4120, 0]
type textarea "Q"
type textarea "x"
type textarea "Qu"
type textarea "x"
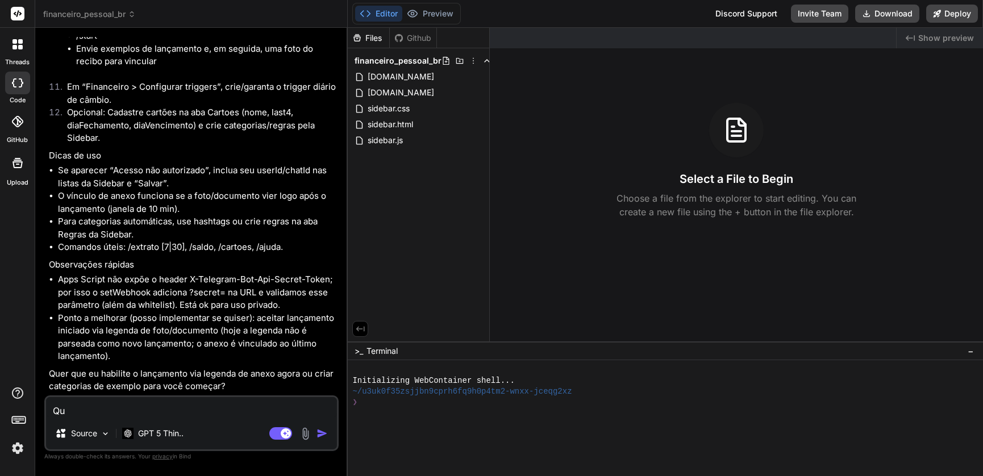
type textarea "Que"
type textarea "x"
type textarea "Quer"
type textarea "x"
type textarea "Quero"
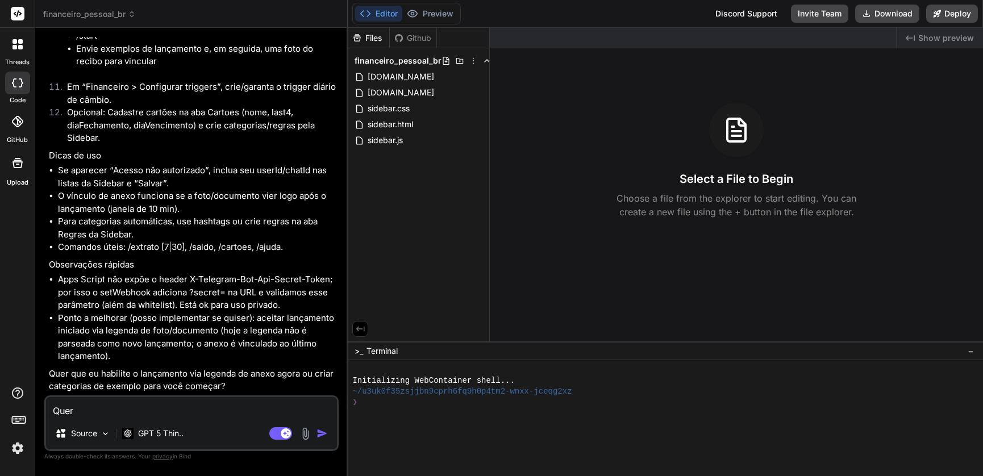
type textarea "x"
type textarea "Quero"
type textarea "x"
type textarea "Quero s"
type textarea "x"
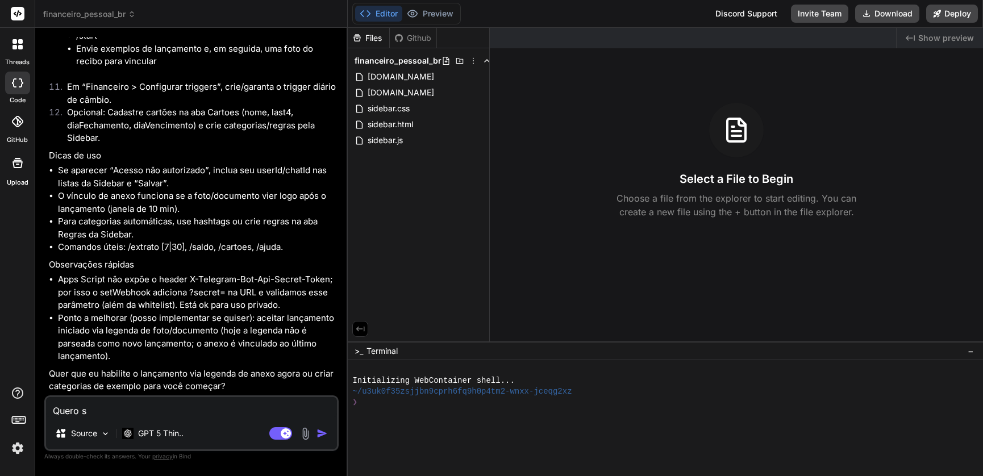
type textarea "Quero si"
type textarea "x"
type textarea "Quero sim"
type textarea "x"
type textarea "Quero sim,"
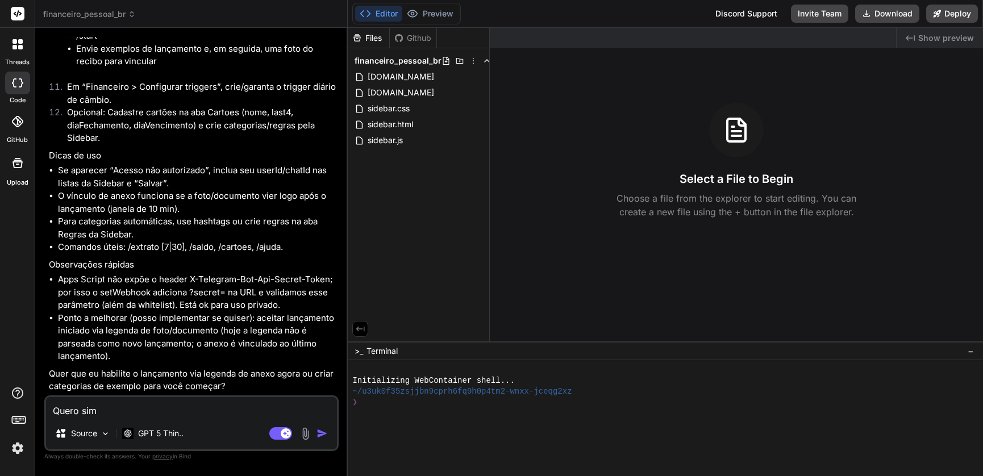
type textarea "x"
type textarea "Quero sim,"
type textarea "x"
type textarea "Quero sim, a"
type textarea "x"
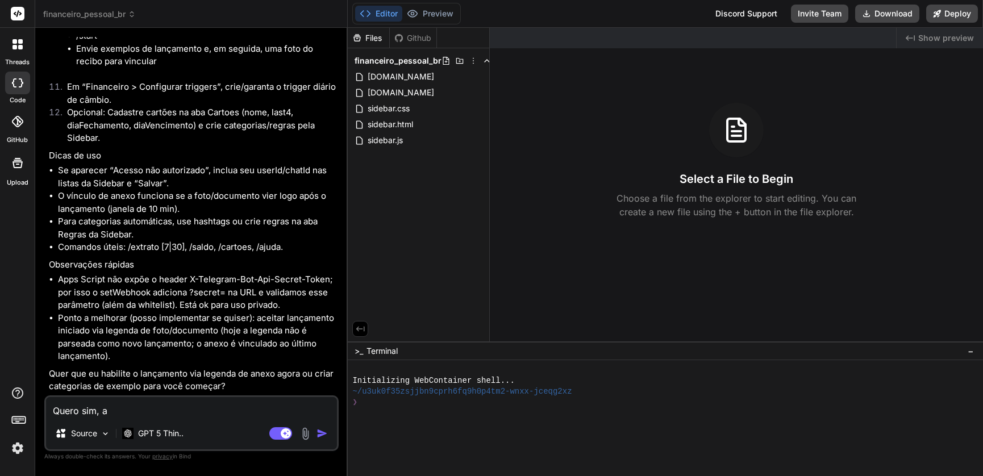
type textarea "Quero sim, ai"
type textarea "x"
type textarea "Quero sim, ai"
type textarea "x"
type textarea "Quero sim, ai j"
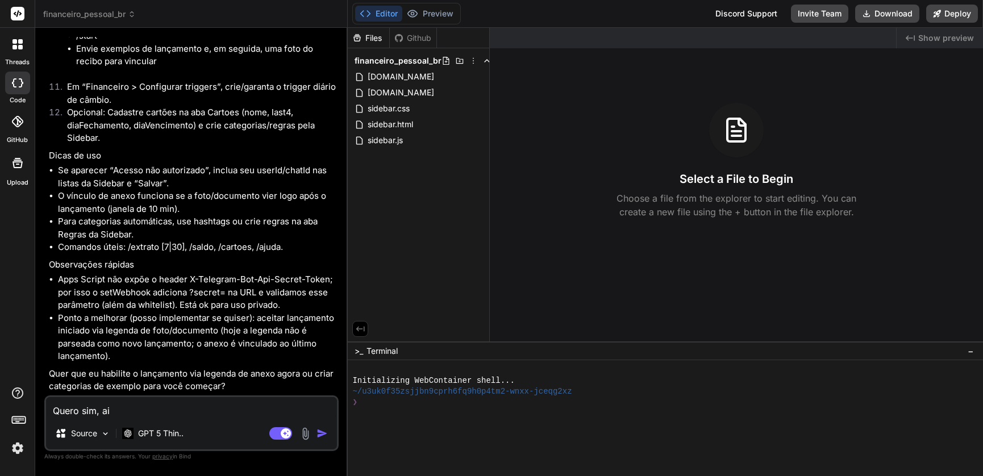
type textarea "x"
type textarea "Quero sim, ai j'"
type textarea "x"
type textarea "Quero sim, ai já"
type textarea "x"
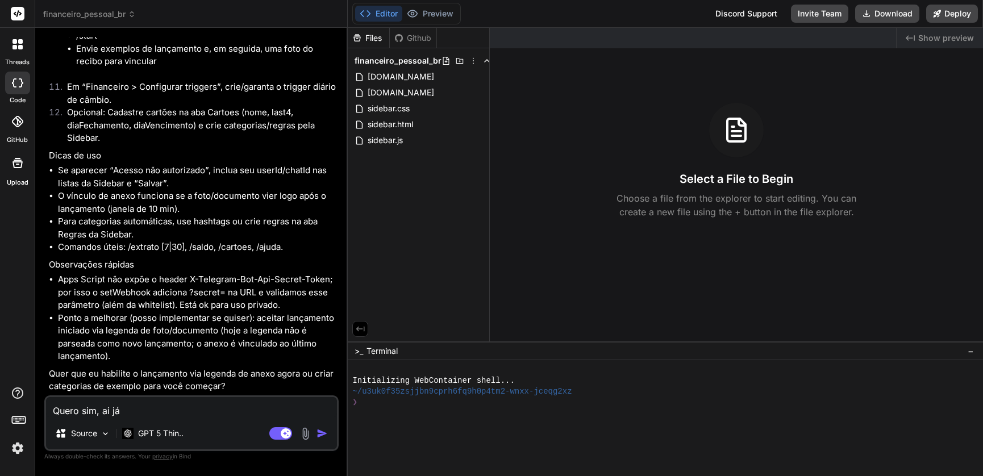
type textarea "Quero sim, ai já"
type textarea "x"
type textarea "Quero sim, ai já c"
type textarea "x"
type textarea "Quero sim, ai já co"
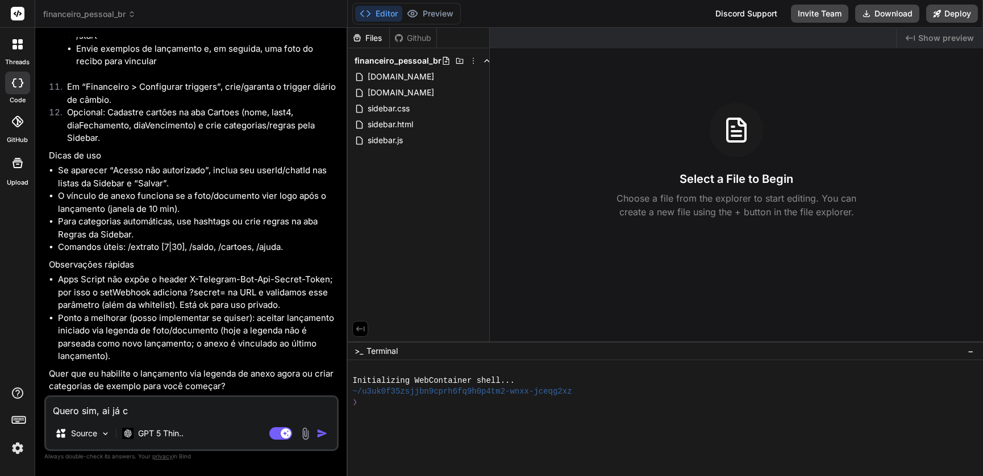
type textarea "x"
type textarea "Quero sim, ai já col"
type textarea "x"
type textarea "Quero sim, ai já colo"
type textarea "x"
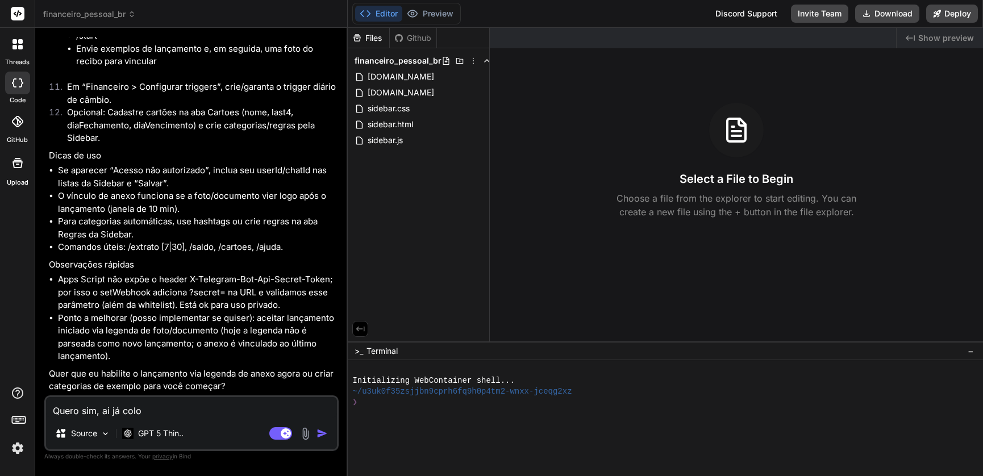
type textarea "Quero sim, ai já coloc"
type textarea "x"
type textarea "Quero sim, ai já coloco"
type textarea "x"
type textarea "Quero sim, ai já coloco"
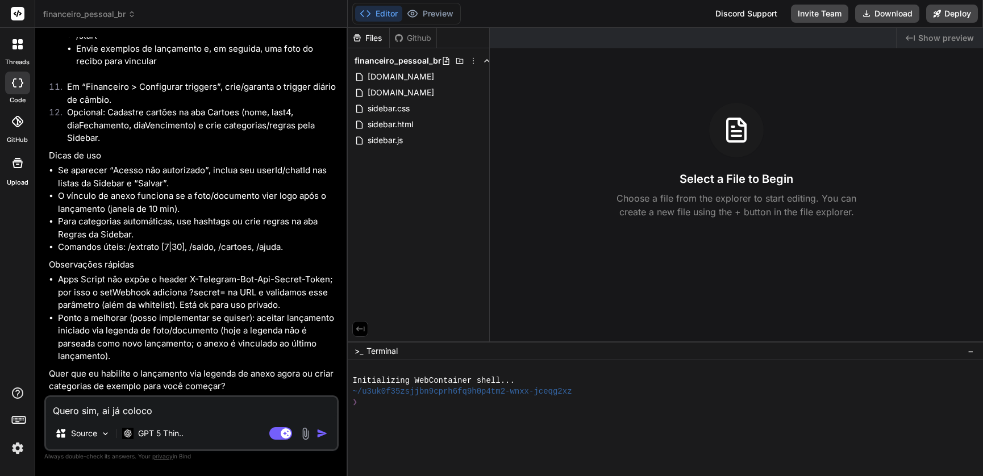
type textarea "x"
type textarea "Quero sim, ai já coloco e"
type textarea "x"
type textarea "Quero sim, ai já coloco es"
type textarea "x"
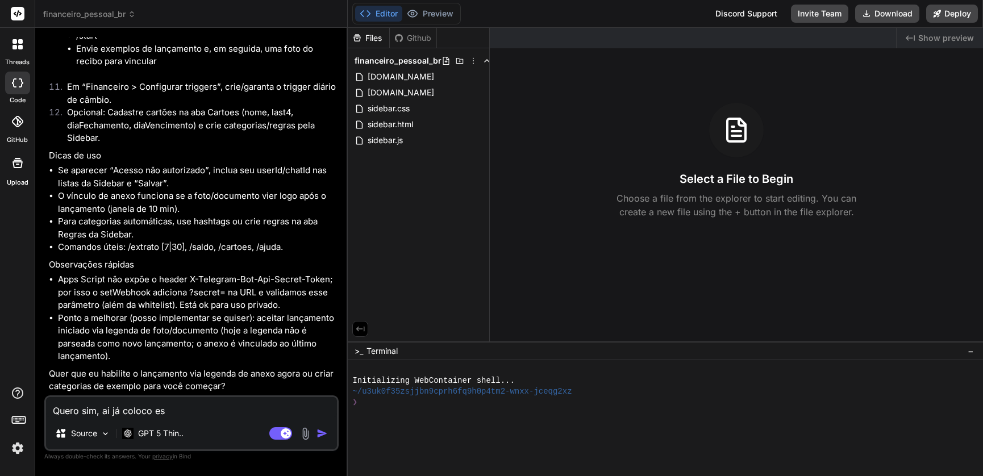
type textarea "Quero sim, ai já coloco est"
type textarea "x"
type textarea "Quero sim, ai já coloco este"
type textarea "x"
type textarea "Quero sim, ai já coloco este"
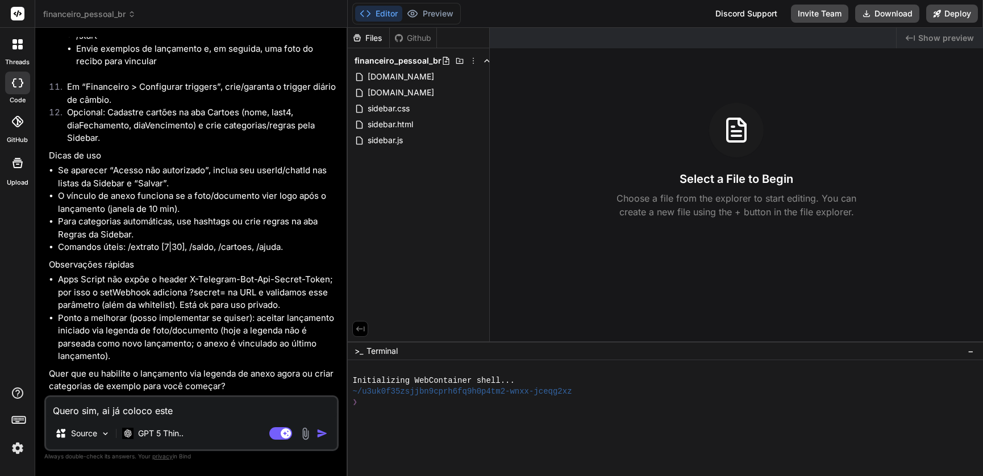
type textarea "x"
type textarea "Quero sim, ai já coloco este c"
type textarea "x"
type textarea "Quero sim, ai já coloco este c'"
type textarea "x"
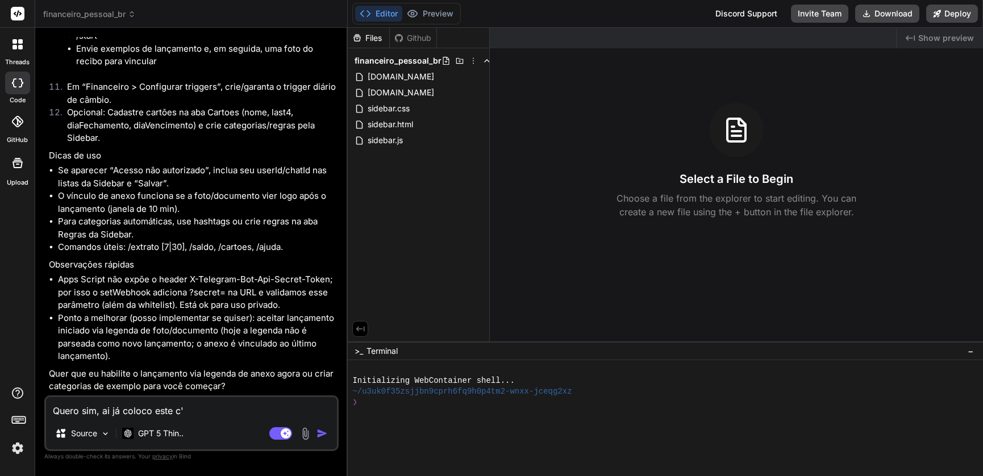
type textarea "Quero sim, ai já coloco este có"
type textarea "x"
type textarea "Quero sim, ai já coloco este cód"
type textarea "x"
type textarea "Quero sim, ai já coloco este códi"
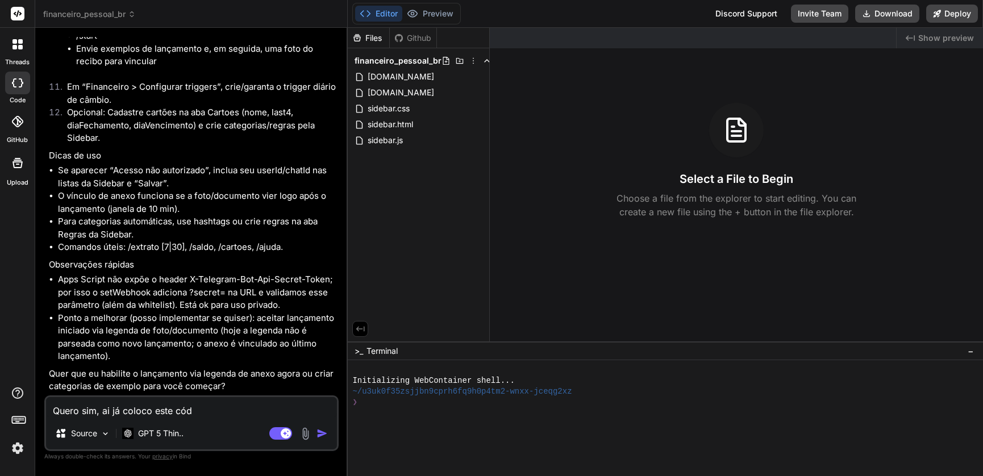
type textarea "x"
type textarea "Quero sim, ai já coloco este códig"
type textarea "x"
type textarea "Quero sim, ai já coloco este código"
type textarea "x"
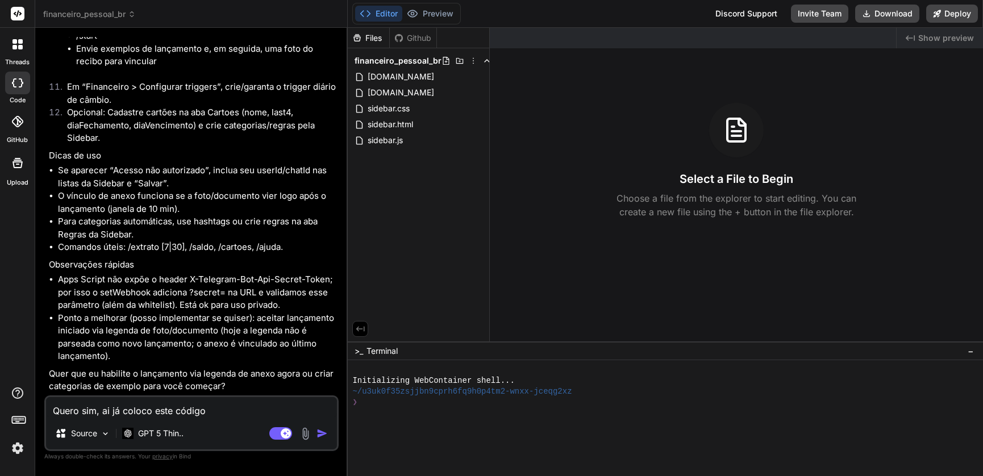
type textarea "Quero sim, ai já coloco este código"
type textarea "x"
type textarea "Quero sim, ai já coloco este código a"
type textarea "x"
type textarea "Quero sim, ai já coloco este código at"
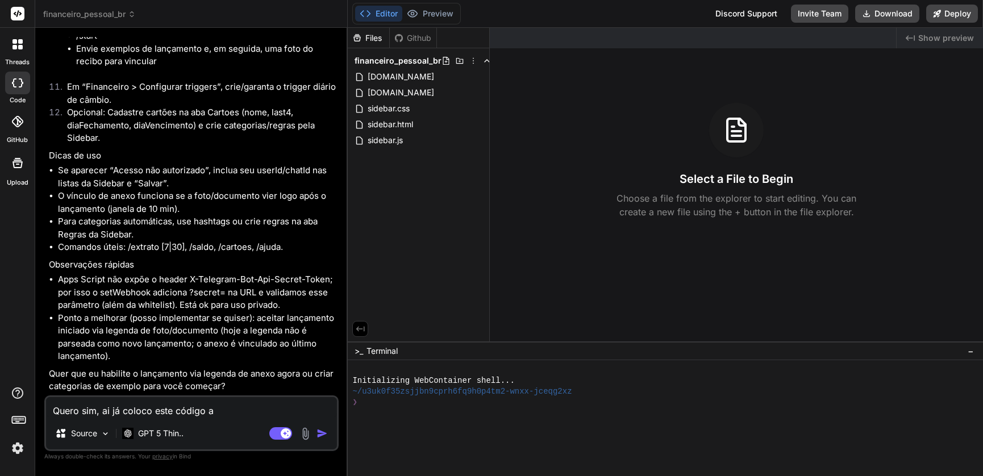
type textarea "x"
type textarea "Quero sim, ai já coloco este código atu"
type textarea "x"
type textarea "Quero sim, ai já coloco este código atua"
type textarea "x"
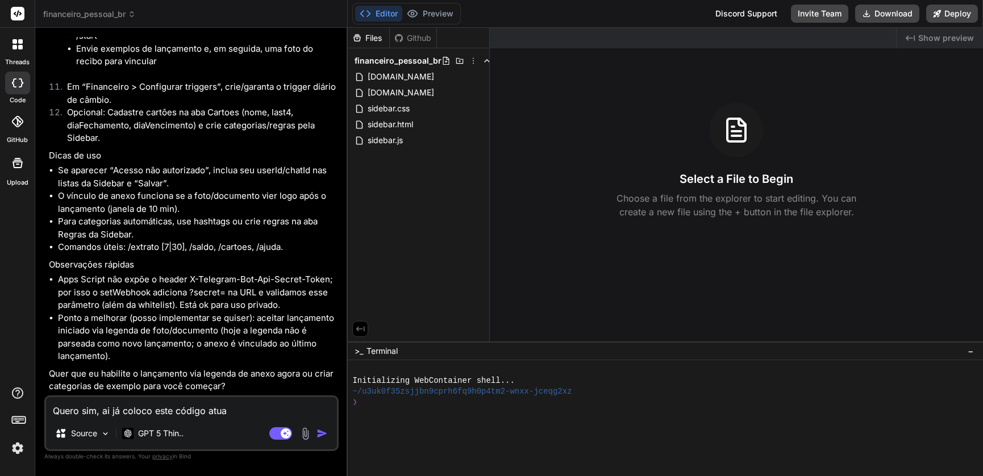
type textarea "Quero sim, ai já coloco este código atual"
type textarea "x"
type textarea "Quero sim, ai já coloco este código atuali"
type textarea "x"
type textarea "Quero sim, ai já coloco este código atualiz"
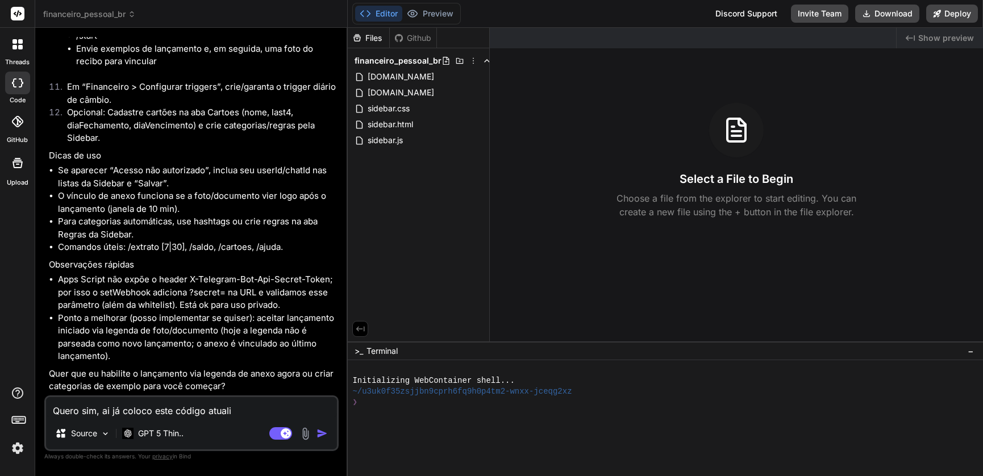
type textarea "x"
type textarea "Quero sim, ai já coloco este código atualiza"
type textarea "x"
type textarea "Quero sim, ai já coloco este código atualizad"
type textarea "x"
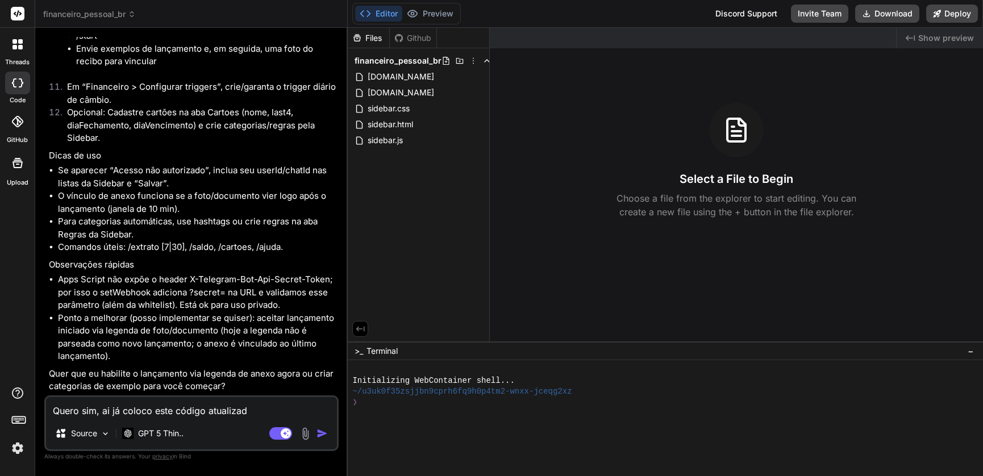
type textarea "Quero sim, ai já coloco este código atualizado"
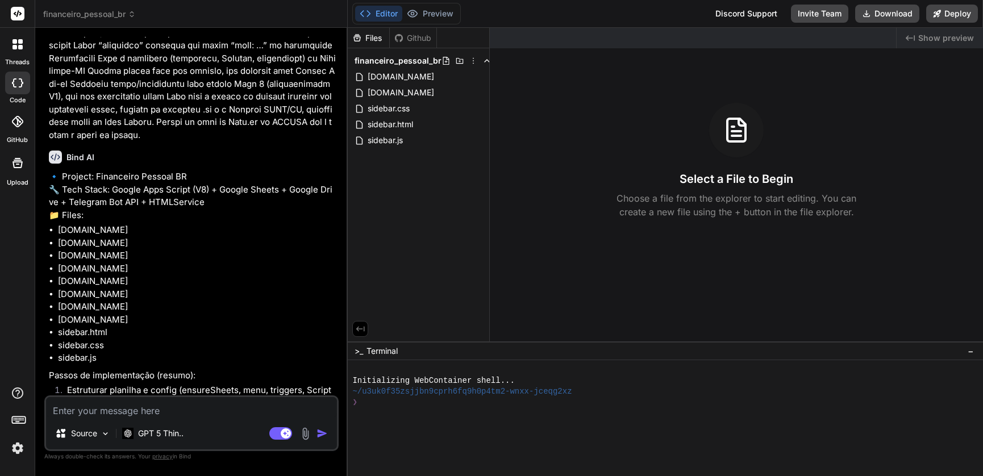
scroll to position [2385, 0]
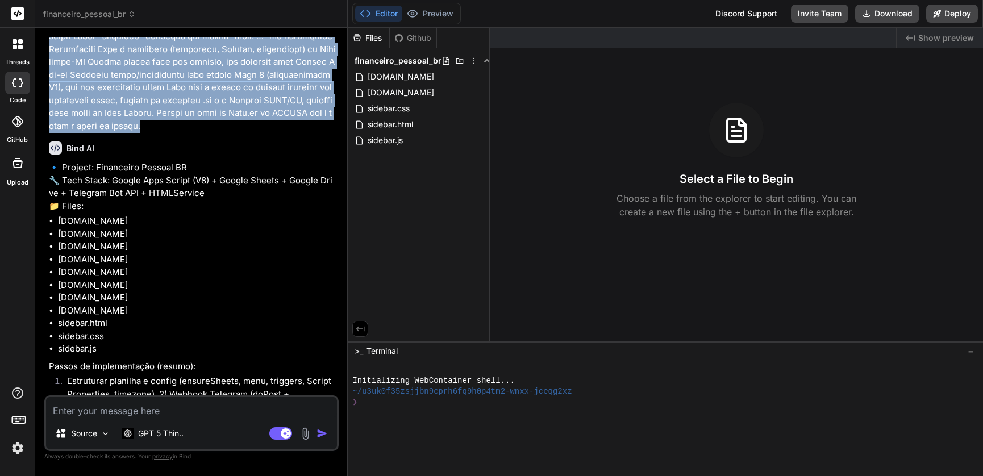
drag, startPoint x: 48, startPoint y: 66, endPoint x: 318, endPoint y: 134, distance: 278.0
copy p "Título do projeto Financeiro Pessoal BR (Google Sheets + Telegram Bot) — Multiu…"
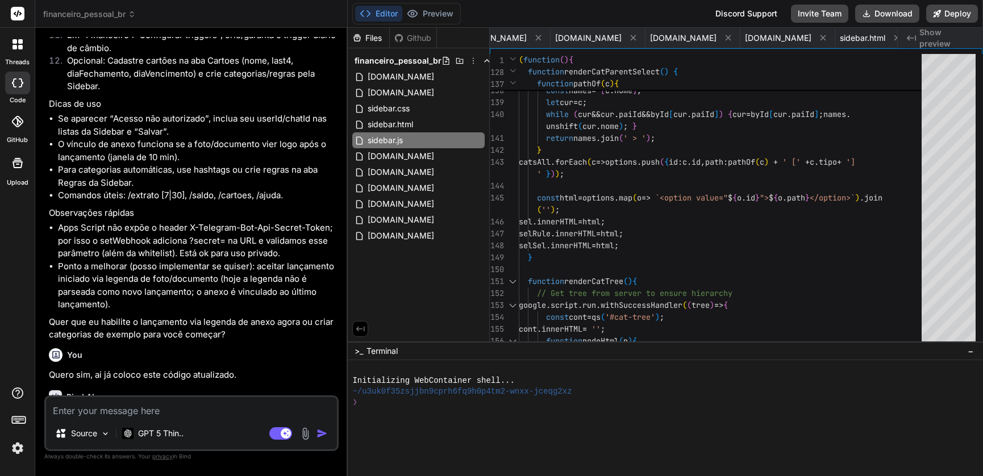
scroll to position [4430, 0]
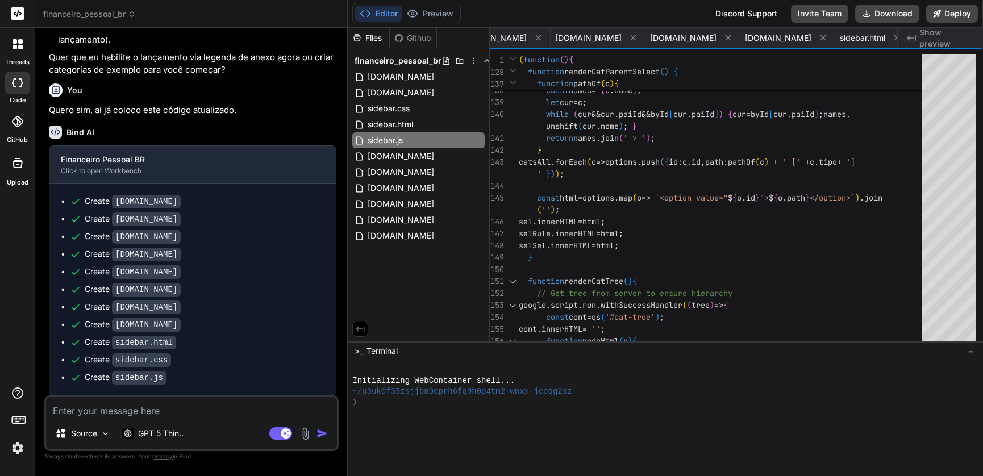
click at [173, 414] on textarea at bounding box center [191, 407] width 291 height 20
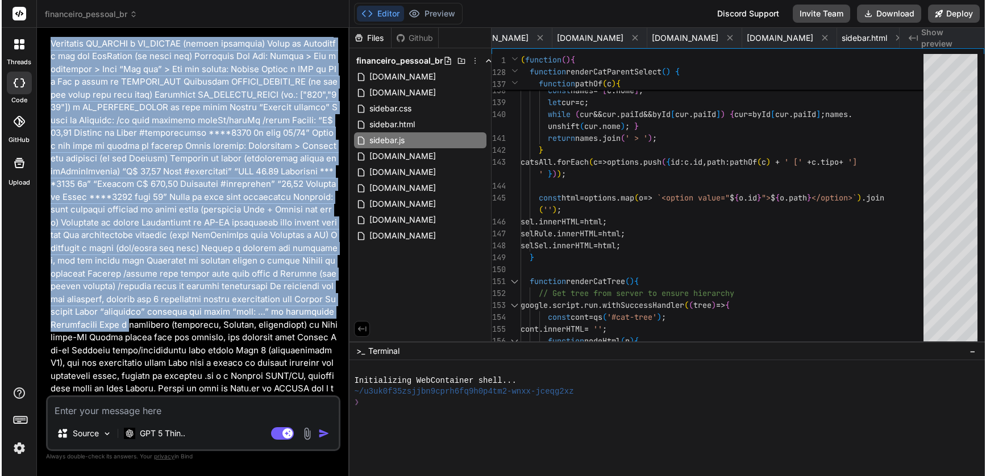
scroll to position [2286, 0]
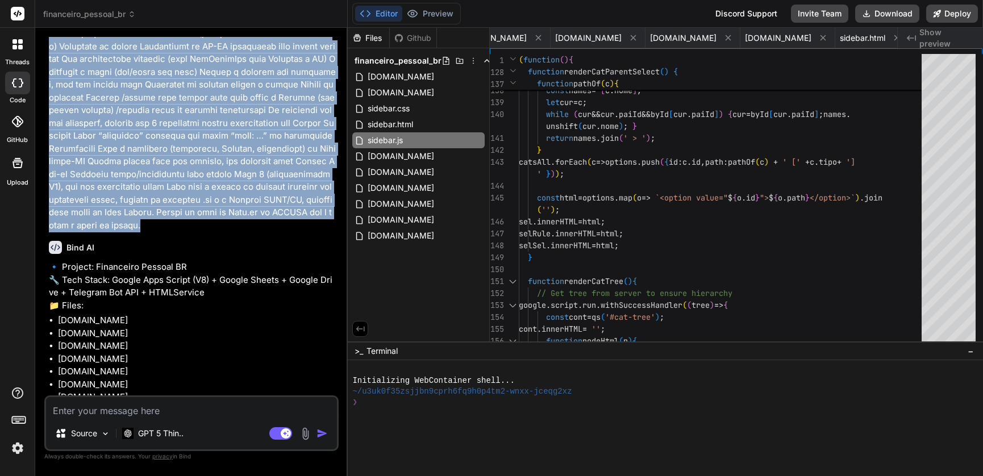
drag, startPoint x: 50, startPoint y: 68, endPoint x: 310, endPoint y: 243, distance: 313.8
copy p "Título do projeto Financeiro Pessoal BR (Google Sheets + Telegram Bot) — Multiu…"
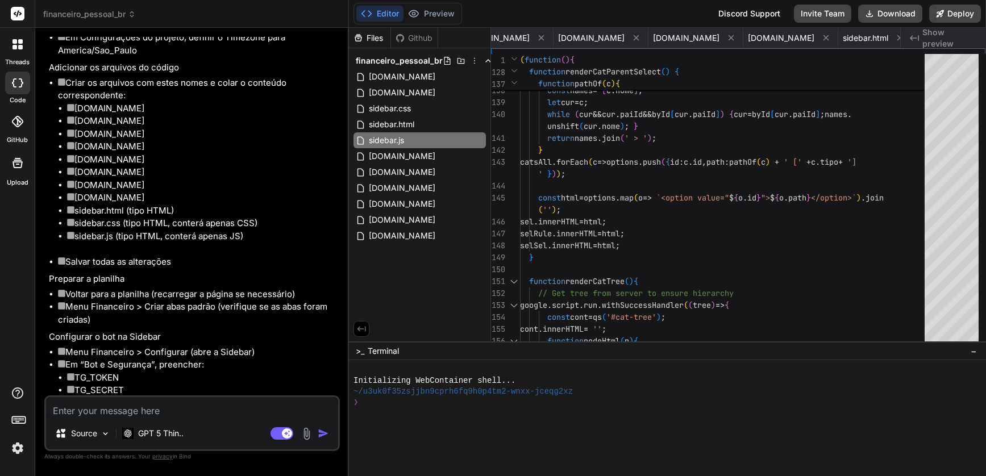
scroll to position [5015, 0]
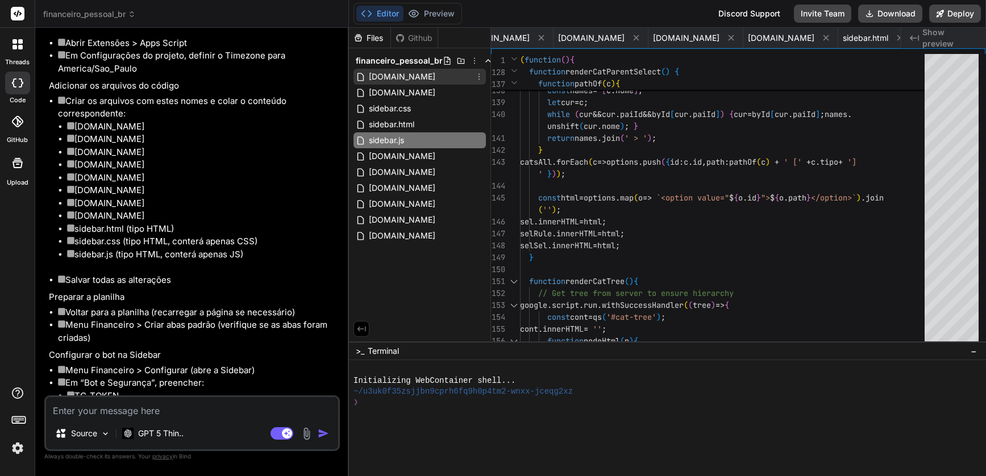
click at [414, 76] on span "CategoriesRules.gs" at bounding box center [402, 77] width 69 height 14
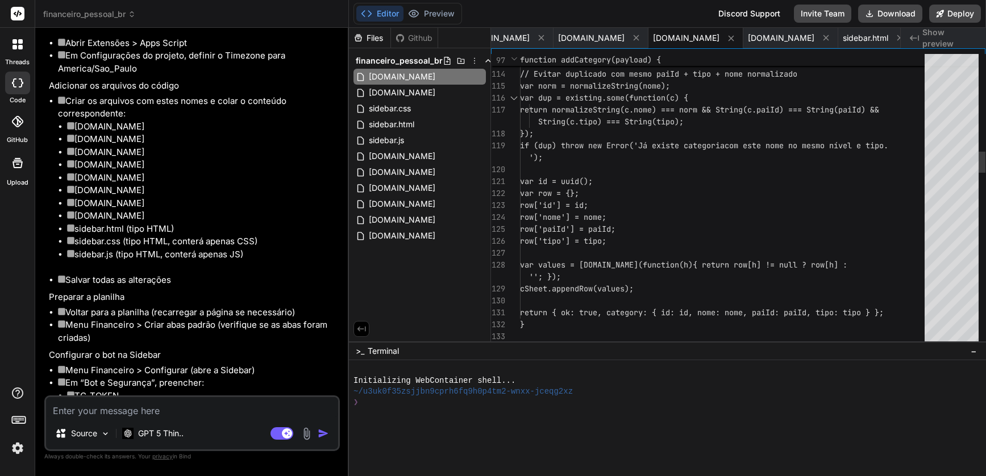
scroll to position [12, 0]
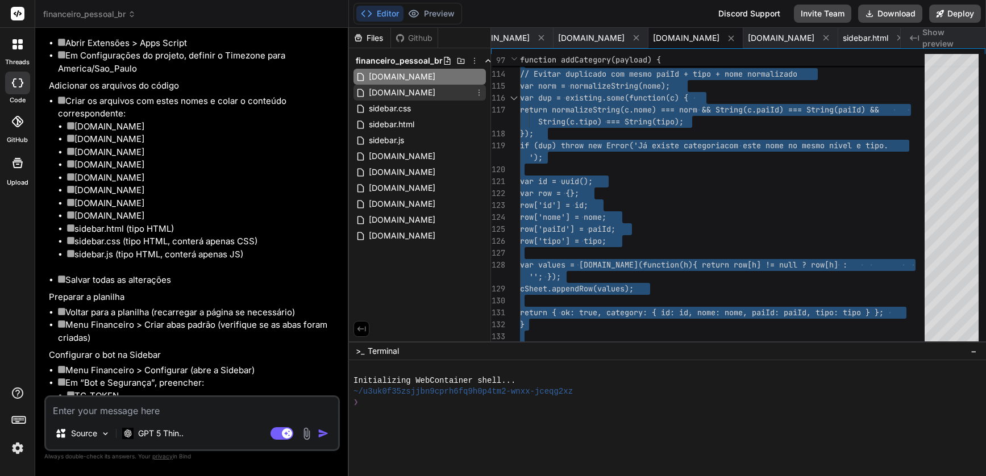
click at [383, 86] on span "FX.gs" at bounding box center [402, 93] width 69 height 14
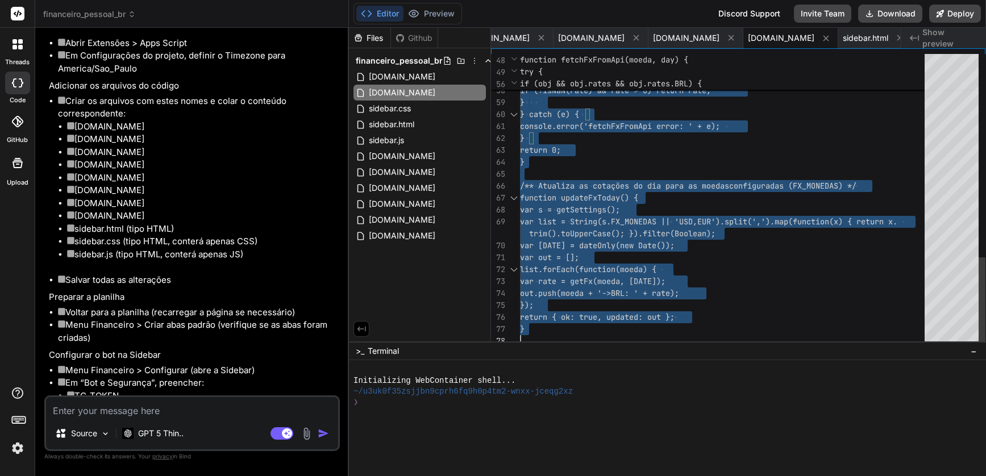
scroll to position [0, 0]
click at [396, 109] on span "sidebar.css" at bounding box center [390, 109] width 44 height 14
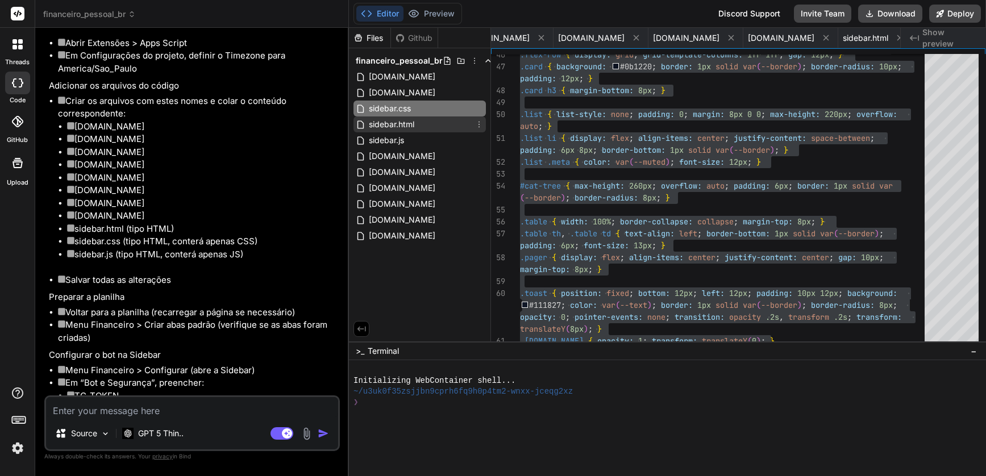
click at [393, 123] on span "sidebar.html" at bounding box center [392, 125] width 48 height 14
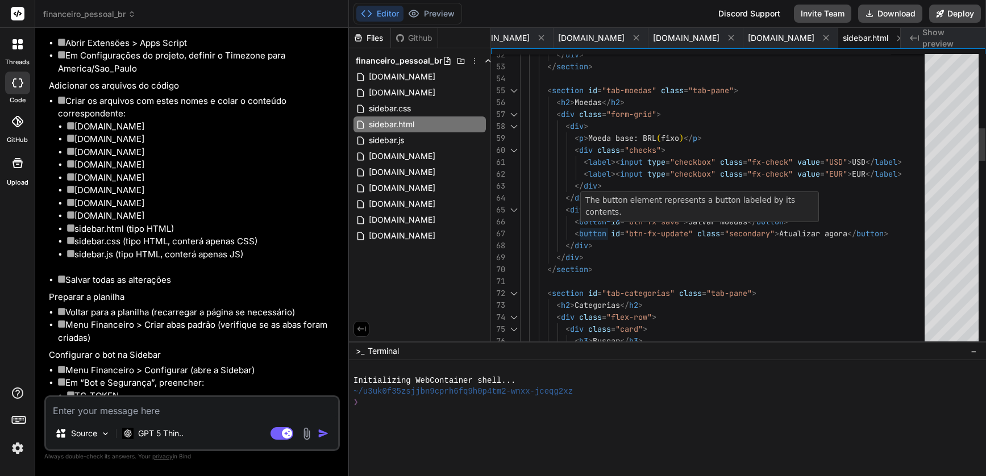
click at [645, 194] on p "The button element represents a button labeled by its contents." at bounding box center [700, 206] width 229 height 24
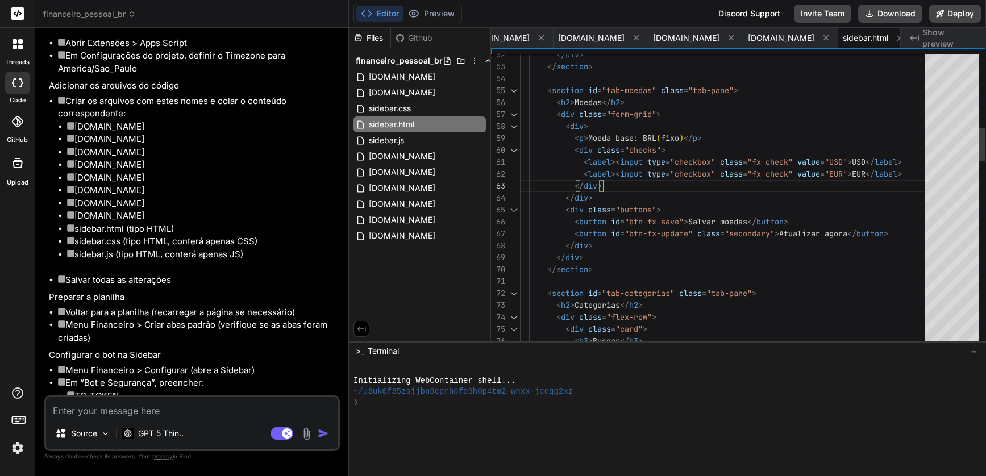
scroll to position [72, 0]
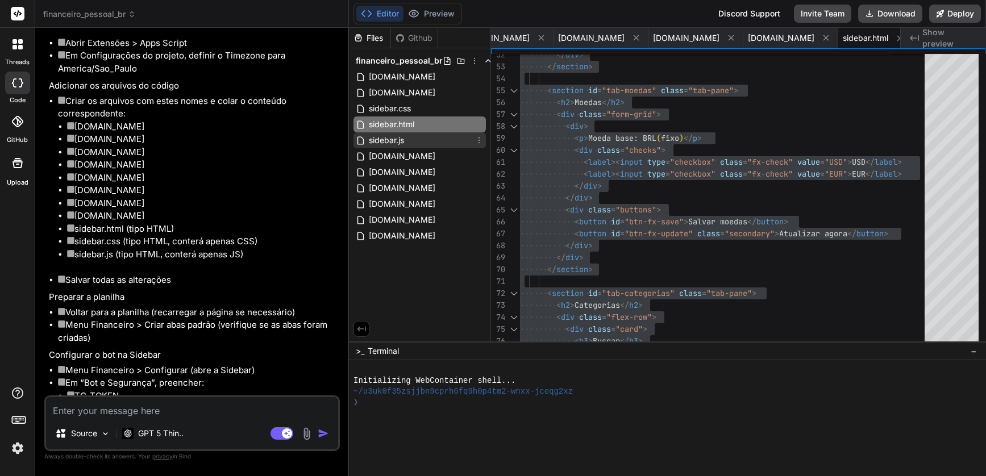
click at [387, 140] on span "sidebar.js" at bounding box center [387, 141] width 38 height 14
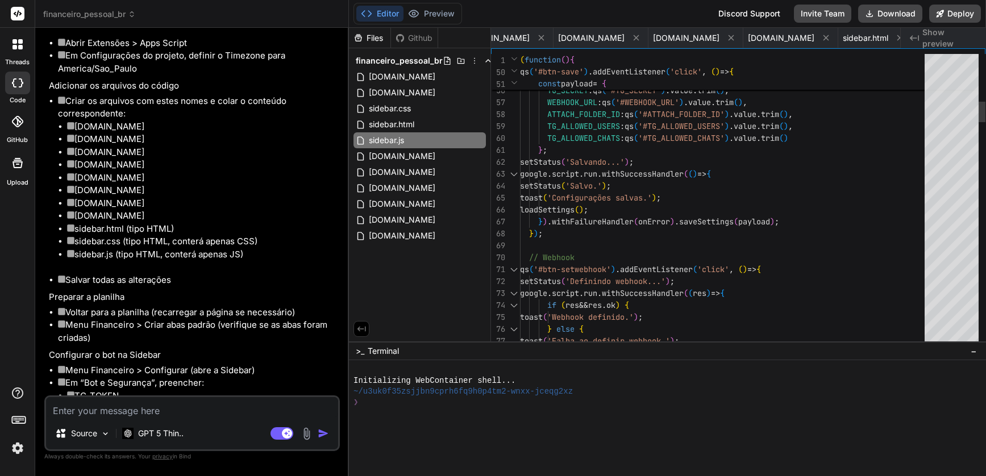
scroll to position [60, 0]
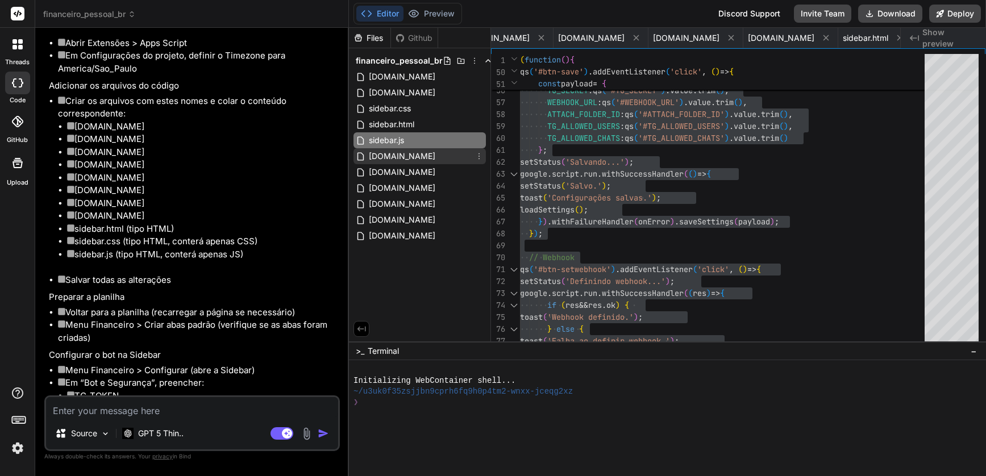
click at [383, 156] on span "Main.gs" at bounding box center [402, 157] width 69 height 14
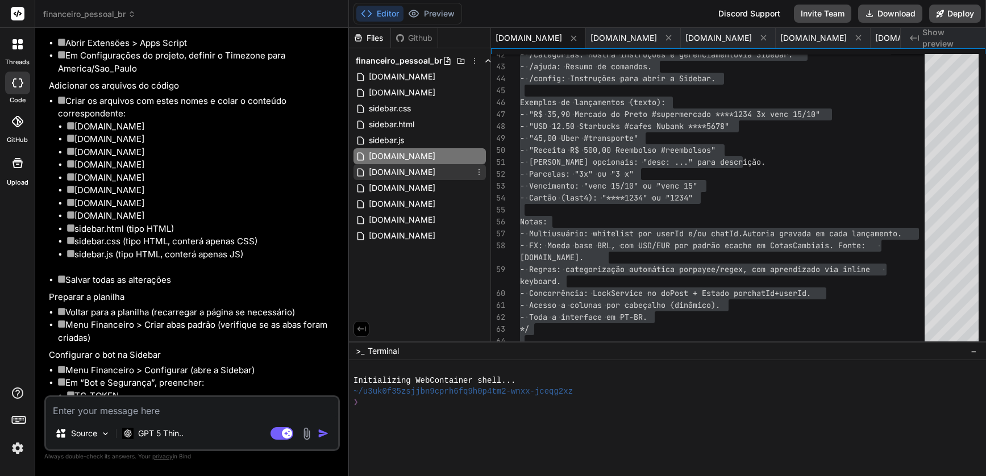
click at [387, 172] on span "Settings.gs" at bounding box center [402, 172] width 69 height 14
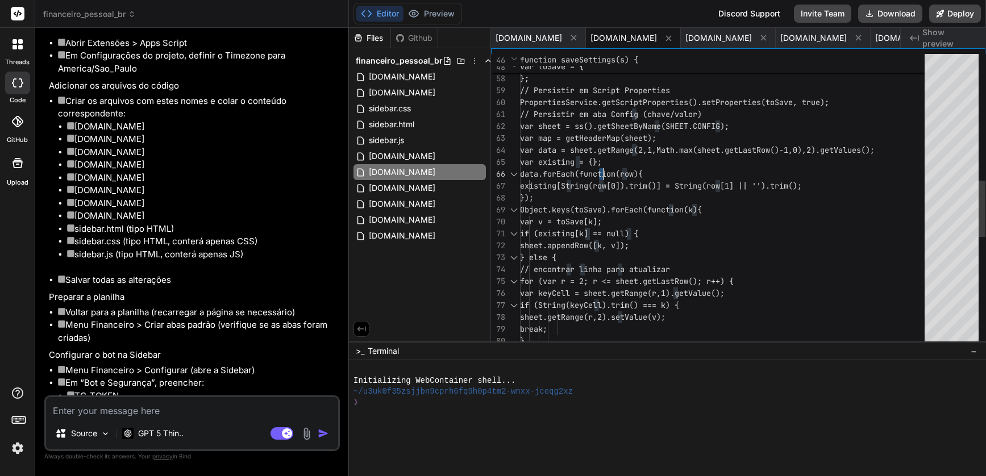
click at [601, 164] on div "TG_ALLOWED_USERS: s.TG_ALLOWED_USERS || '[]', TG_ALLOWED_CHATS: s.TG_ALLOWED_CH…" at bounding box center [726, 156] width 412 height 1528
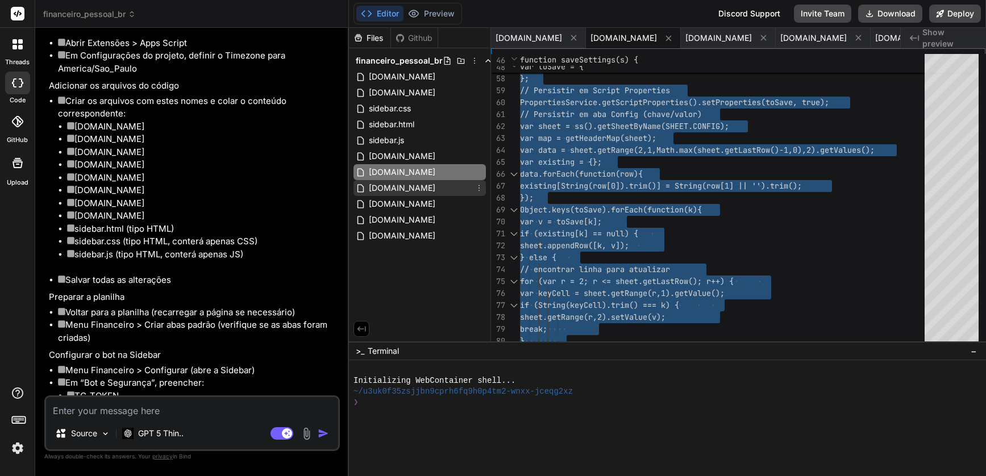
click at [391, 186] on span "State.gs" at bounding box center [402, 188] width 69 height 14
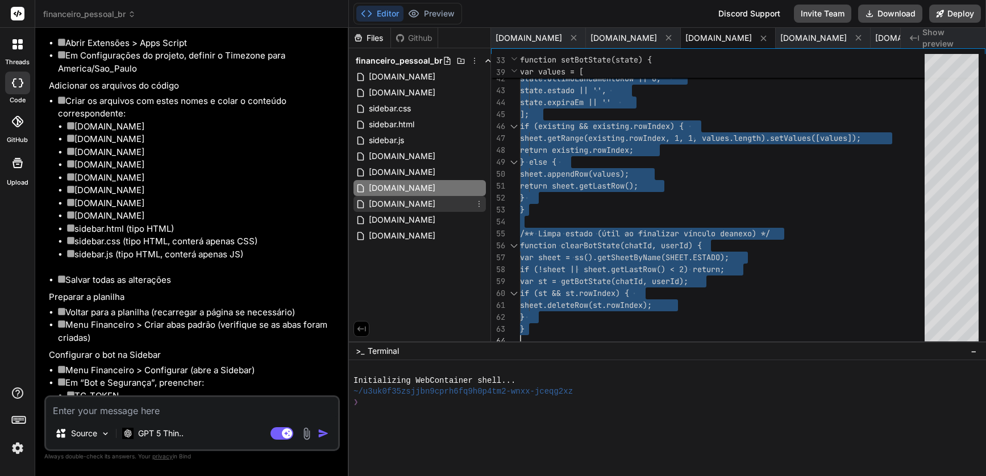
click at [408, 206] on span "Telegram.gs" at bounding box center [402, 204] width 69 height 14
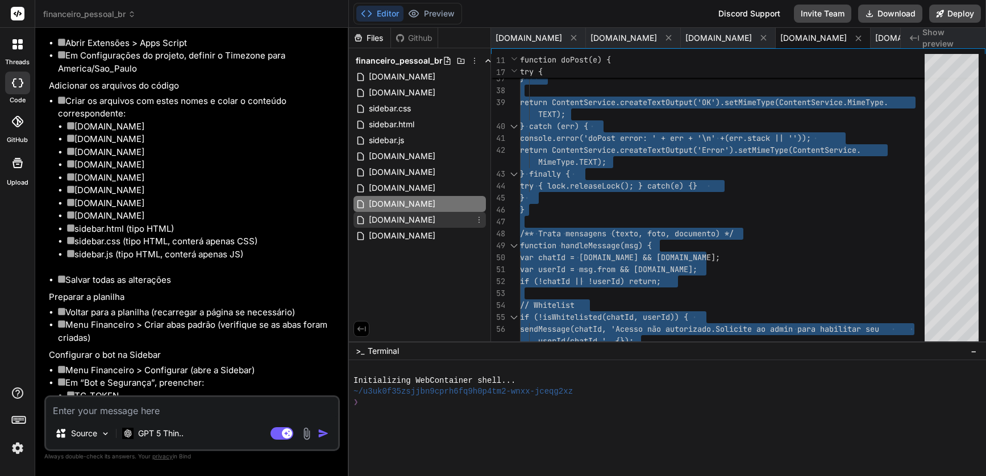
click at [406, 219] on div "Parser.gs" at bounding box center [420, 220] width 132 height 16
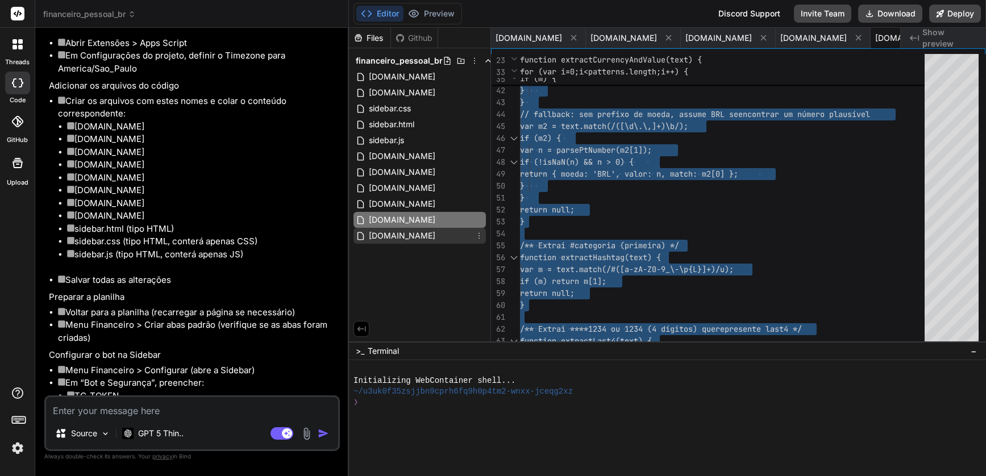
click at [387, 240] on span "Transactions.gs" at bounding box center [402, 236] width 69 height 14
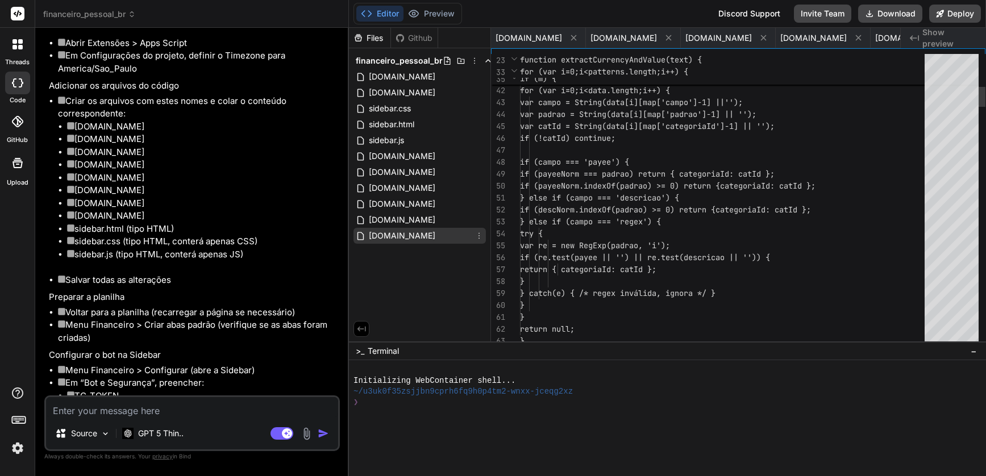
scroll to position [0, 29]
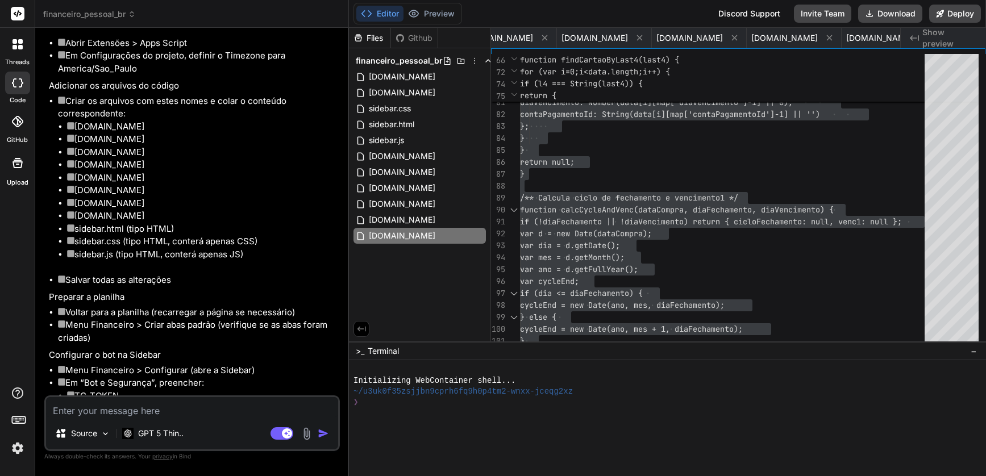
click at [305, 433] on img at bounding box center [306, 433] width 13 height 13
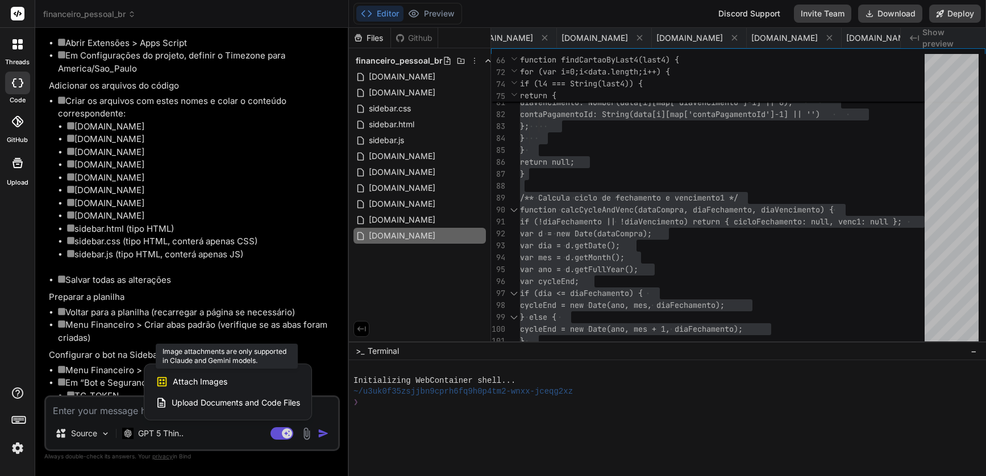
click at [253, 385] on div "Attach Images Image attachments are only supported in Claude and Gemini models." at bounding box center [228, 382] width 144 height 22
drag, startPoint x: 210, startPoint y: 438, endPoint x: 200, endPoint y: 438, distance: 10.8
click at [210, 437] on div at bounding box center [493, 238] width 986 height 476
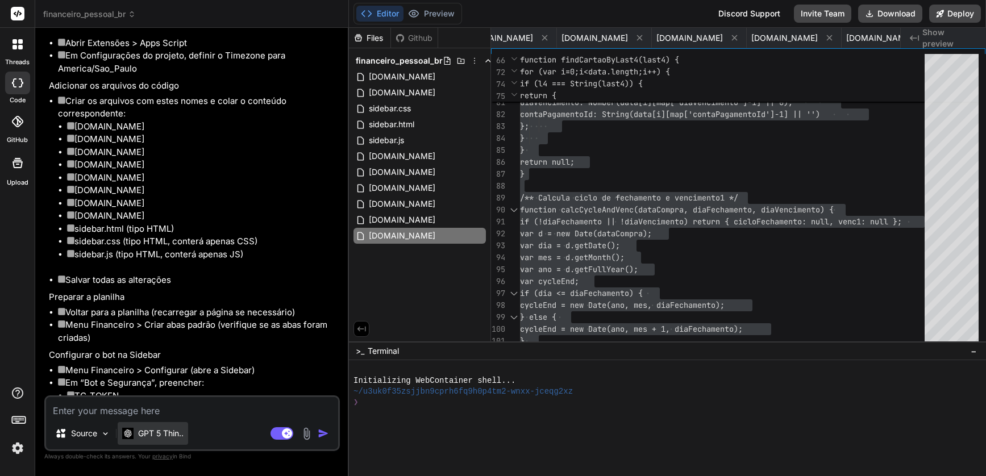
click at [164, 436] on p "GPT 5 Thin.." at bounding box center [160, 433] width 45 height 11
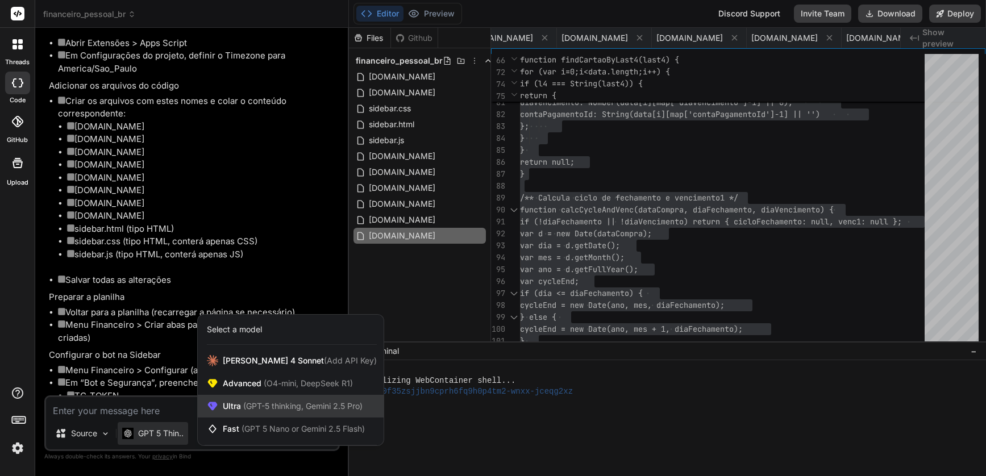
click at [263, 406] on span "(GPT-5 thinking, Gemini 2.5 Pro)" at bounding box center [302, 406] width 122 height 10
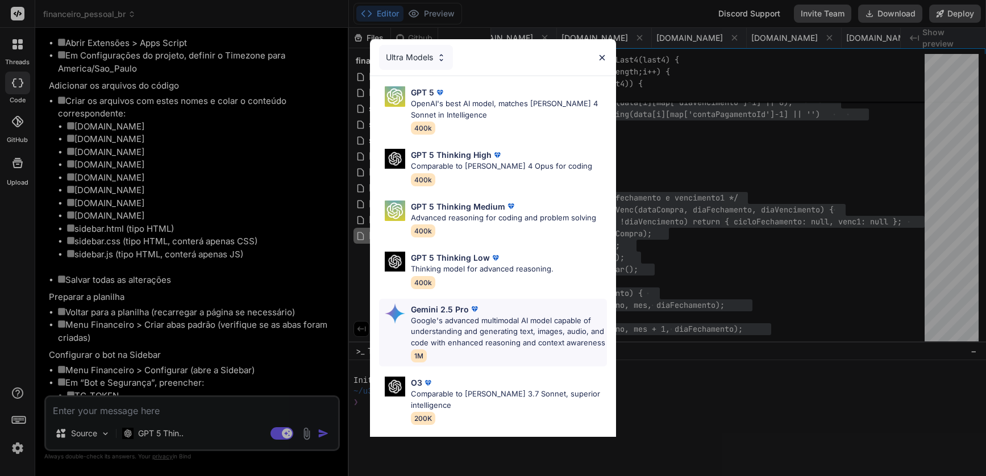
click at [465, 316] on p "Google's advanced multimodal AI model capable of understanding and generating t…" at bounding box center [509, 333] width 197 height 34
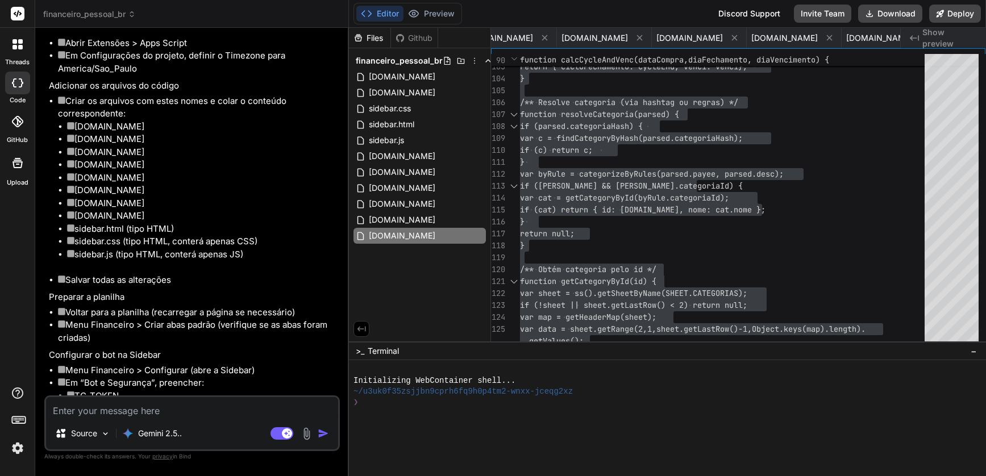
click at [307, 434] on img at bounding box center [306, 433] width 13 height 13
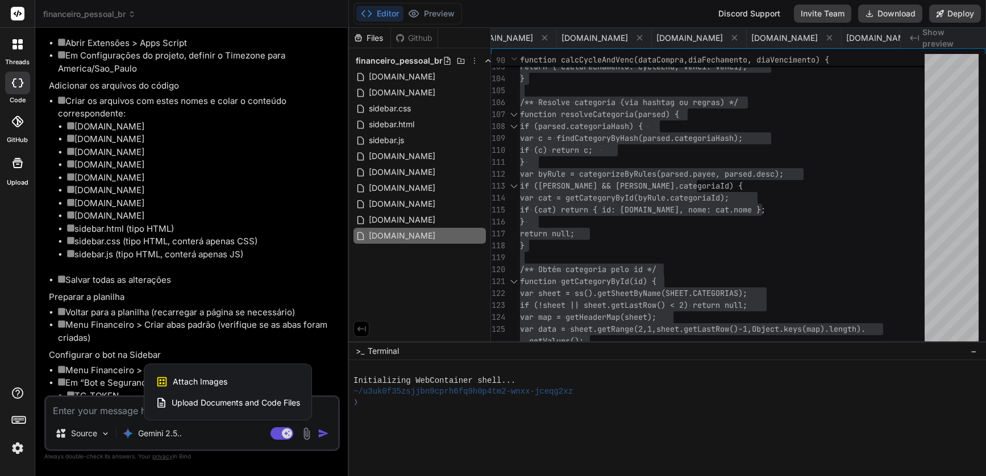
click at [246, 383] on div "Attach Images Image attachments are only supported in Claude and Gemini models." at bounding box center [228, 382] width 144 height 22
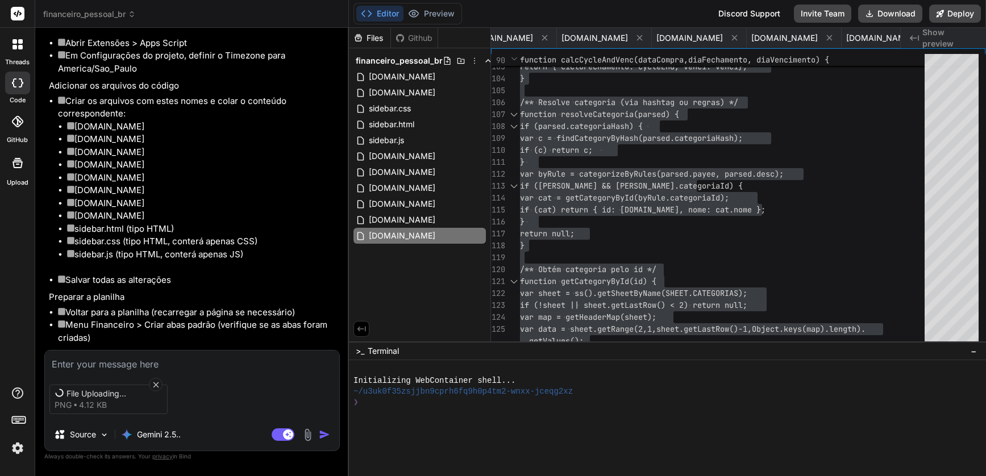
click at [101, 362] on textarea at bounding box center [192, 361] width 294 height 20
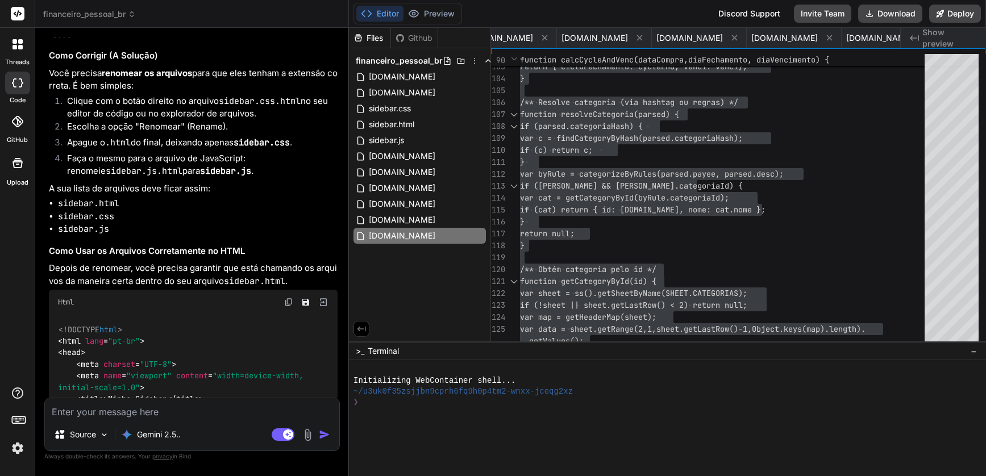
scroll to position [6547, 0]
click at [148, 419] on div "Source Gemini 2.5.. Agent Mode. When this toggle is activated, AI automatically…" at bounding box center [192, 424] width 296 height 53
click at [145, 418] on textarea at bounding box center [192, 409] width 294 height 20
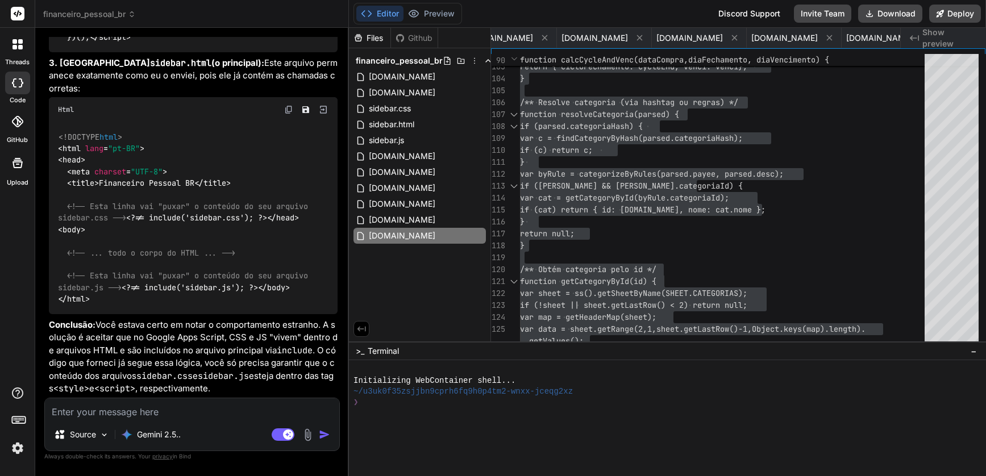
scroll to position [8376, 0]
click at [126, 413] on textarea at bounding box center [192, 409] width 294 height 20
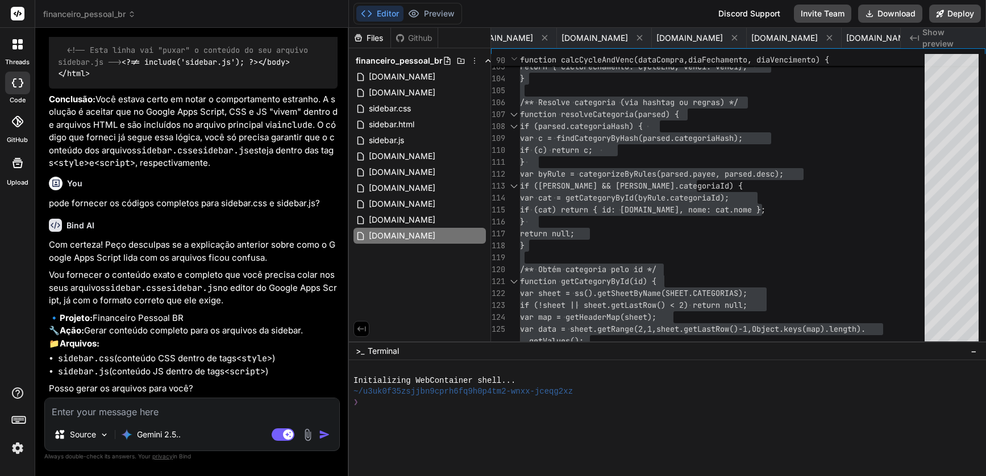
scroll to position [8602, 0]
click at [412, 110] on span "sidebar.css" at bounding box center [390, 109] width 44 height 14
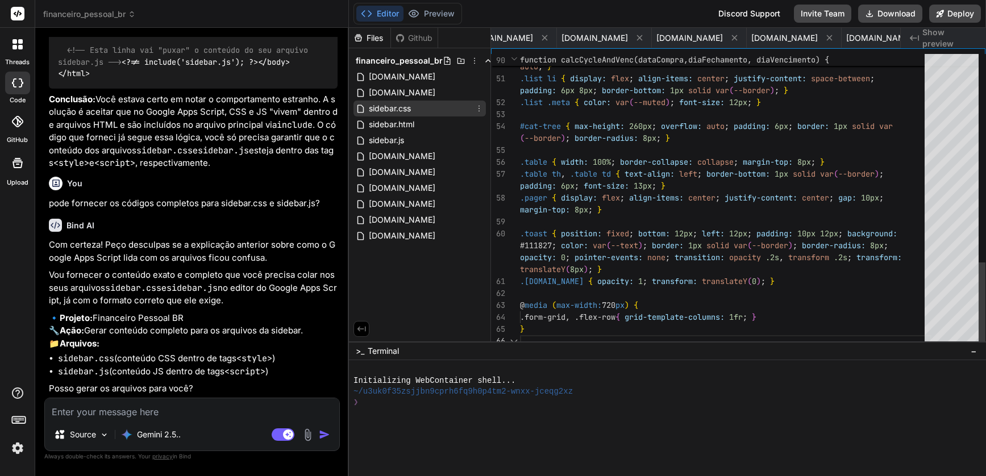
scroll to position [0, 344]
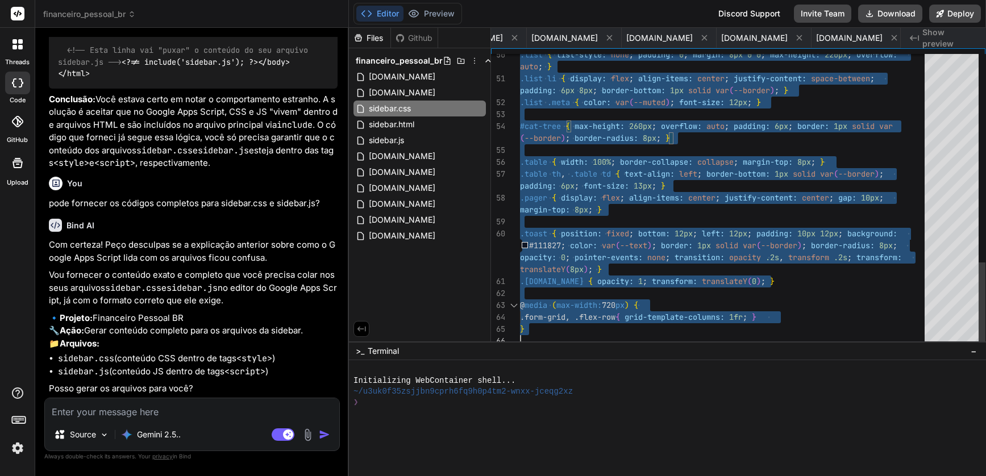
scroll to position [0, 0]
click at [402, 140] on span "sidebar.js" at bounding box center [387, 141] width 38 height 14
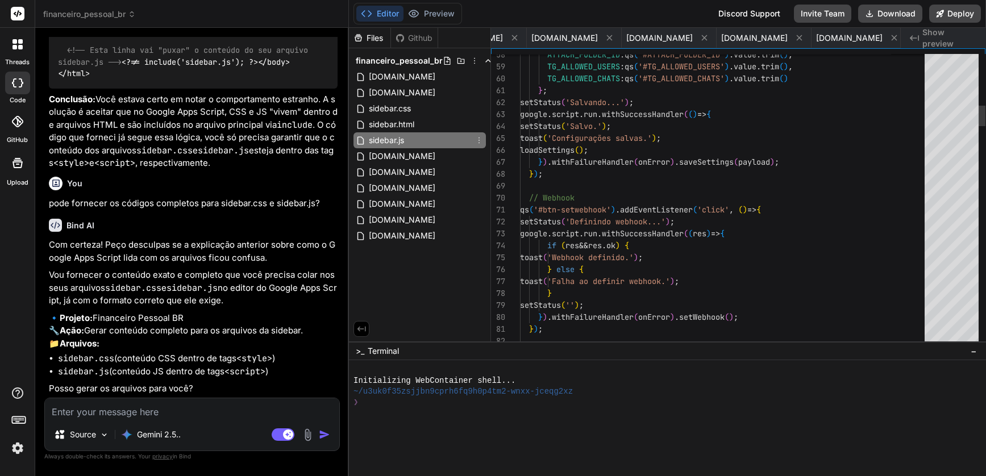
scroll to position [0, 412]
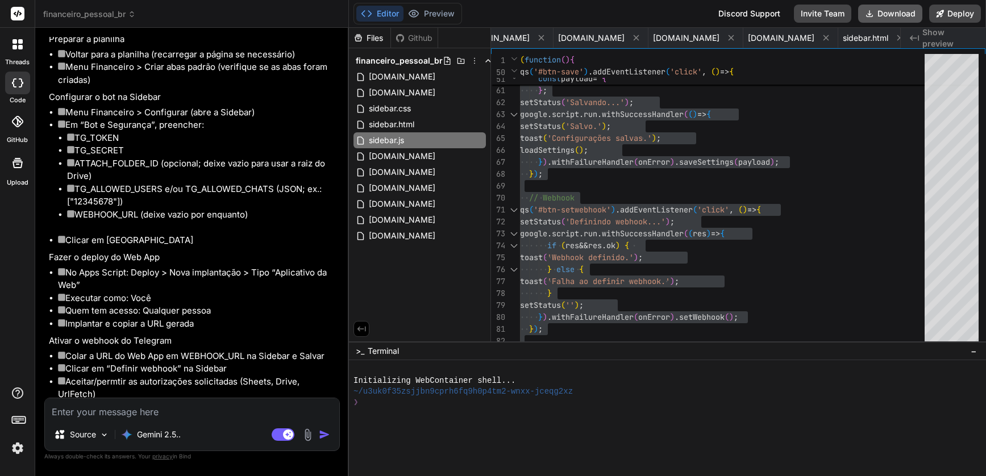
scroll to position [5261, 0]
